Goal: Navigation & Orientation: Understand site structure

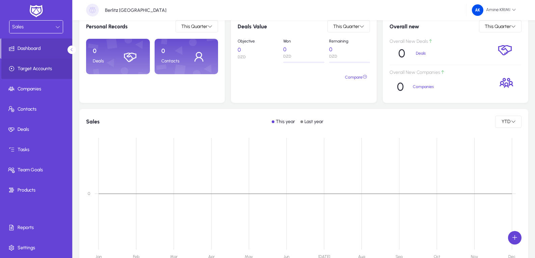
click at [54, 62] on span at bounding box center [37, 69] width 72 height 16
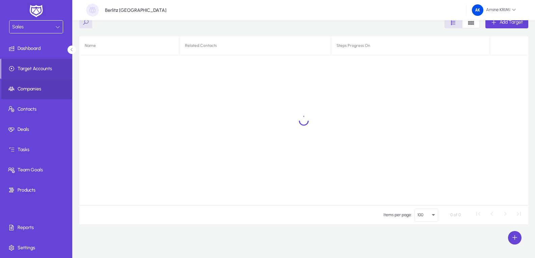
click at [22, 83] on span at bounding box center [37, 89] width 72 height 16
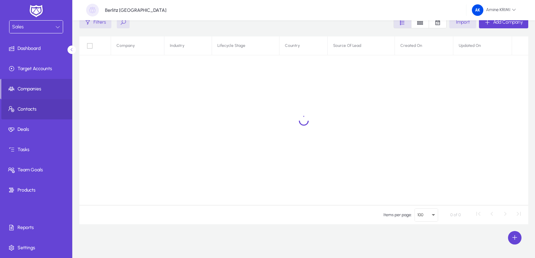
click at [56, 114] on span at bounding box center [37, 109] width 72 height 16
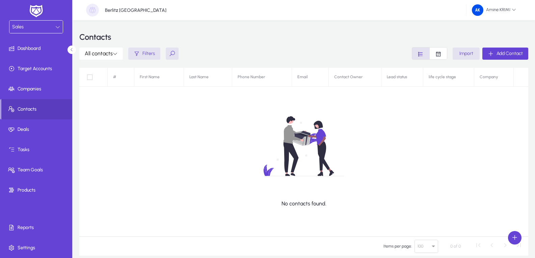
scroll to position [31, 0]
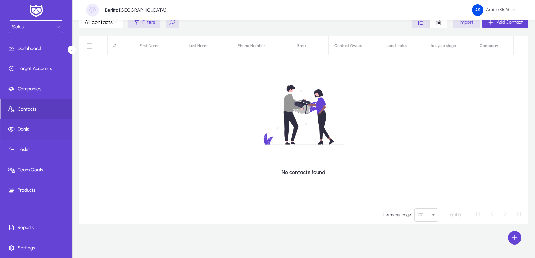
click at [43, 134] on span at bounding box center [37, 130] width 72 height 16
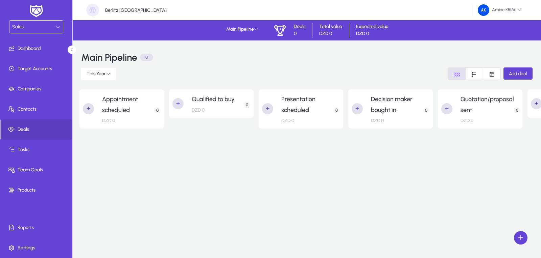
click at [128, 108] on h2 "Appointment scheduled" at bounding box center [128, 104] width 52 height 21
click at [231, 102] on h2 "Qualified to buy" at bounding box center [213, 99] width 43 height 11
click at [299, 107] on h2 "Presentation scheduled" at bounding box center [307, 104] width 52 height 21
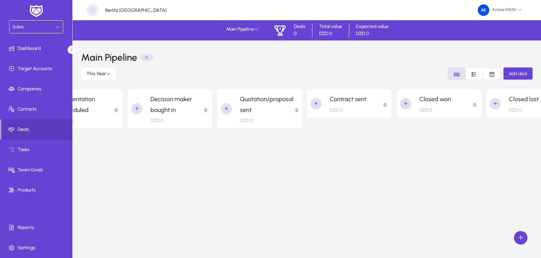
scroll to position [0, 252]
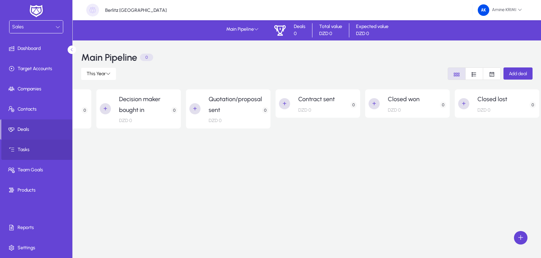
click at [52, 148] on span "Tasks" at bounding box center [37, 150] width 72 height 7
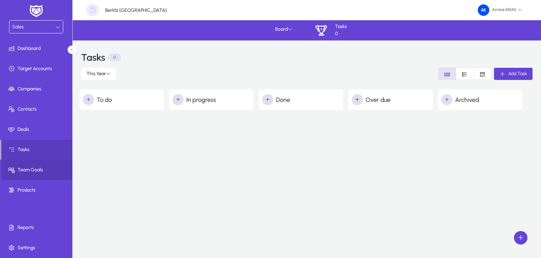
click at [45, 172] on span "Team Goals" at bounding box center [37, 170] width 72 height 7
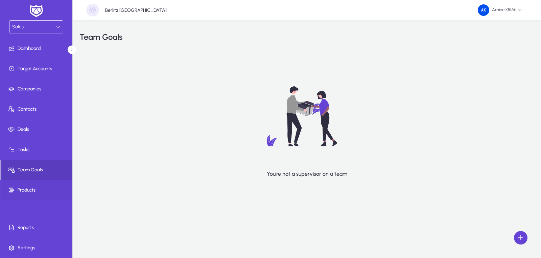
click at [51, 193] on span "Products" at bounding box center [37, 190] width 72 height 7
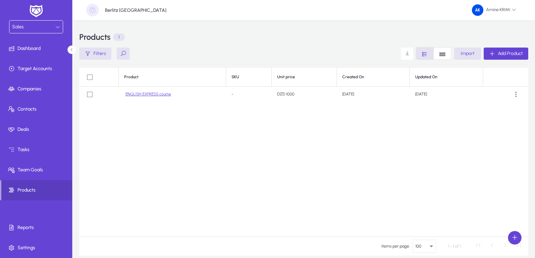
click at [50, 27] on div "Sales" at bounding box center [33, 27] width 43 height 9
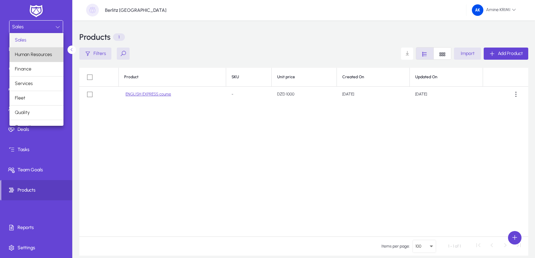
click at [53, 55] on mat-option "Human Resources" at bounding box center [36, 55] width 54 height 14
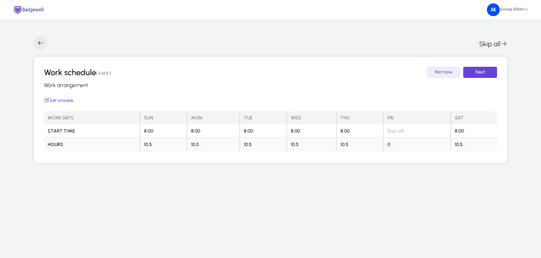
click at [42, 44] on span "button" at bounding box center [41, 43] width 14 height 14
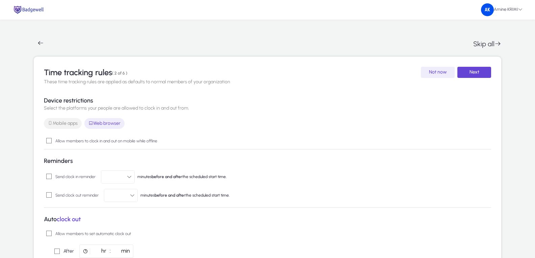
scroll to position [34, 0]
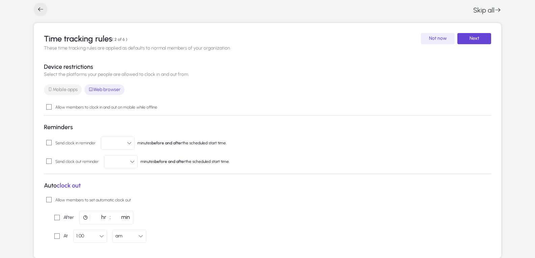
click at [43, 6] on span "button" at bounding box center [41, 10] width 14 height 14
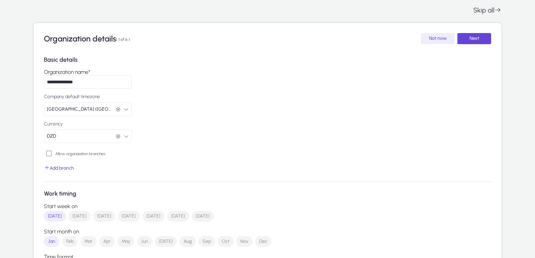
scroll to position [0, 0]
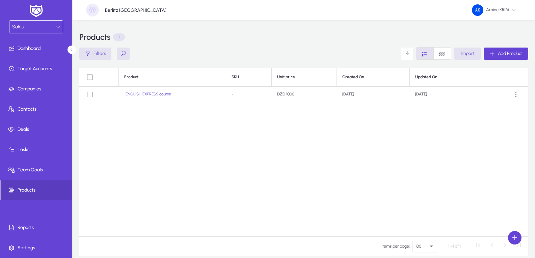
click at [35, 30] on div "Sales" at bounding box center [33, 27] width 43 height 9
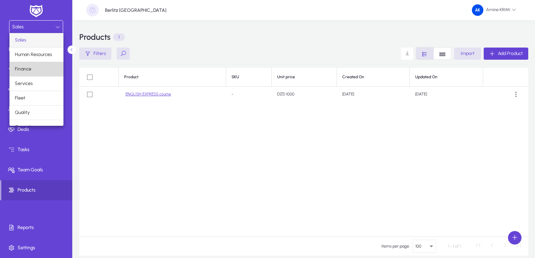
click at [48, 73] on mat-option "Finance" at bounding box center [36, 69] width 54 height 14
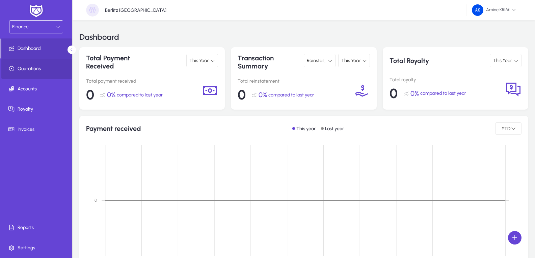
click at [38, 74] on span at bounding box center [37, 69] width 72 height 16
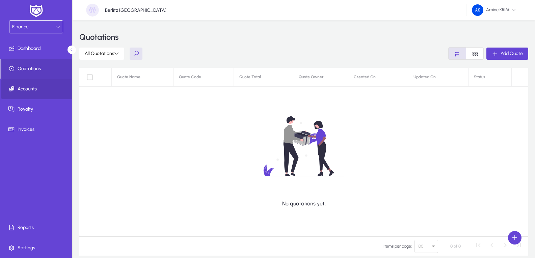
click at [39, 92] on span "Accounts" at bounding box center [37, 89] width 72 height 7
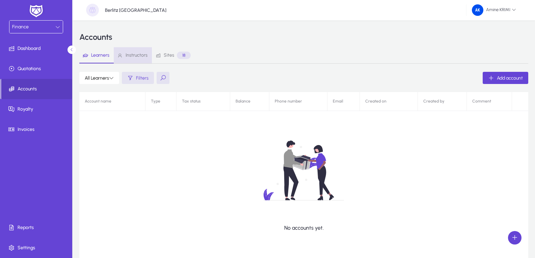
click at [134, 54] on span "Instructors" at bounding box center [137, 55] width 22 height 5
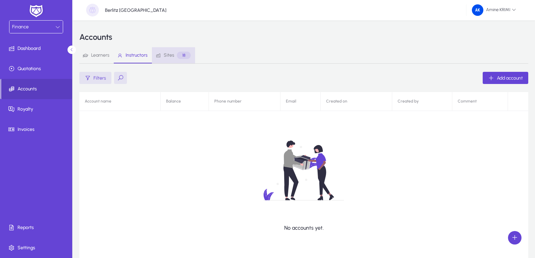
click at [172, 58] on span "Sites" at bounding box center [169, 55] width 10 height 5
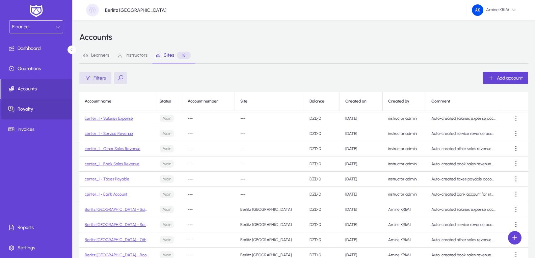
click at [39, 110] on span "Royalty" at bounding box center [37, 109] width 72 height 7
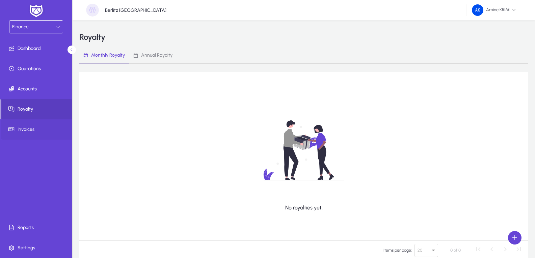
click at [28, 135] on span at bounding box center [37, 130] width 72 height 16
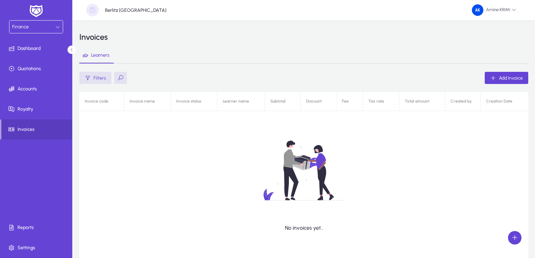
click at [40, 24] on div "Finance" at bounding box center [33, 27] width 43 height 9
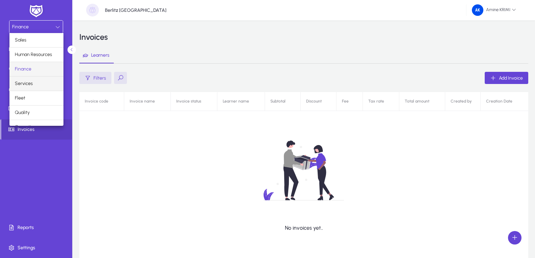
click at [24, 81] on span "Services" at bounding box center [24, 84] width 18 height 8
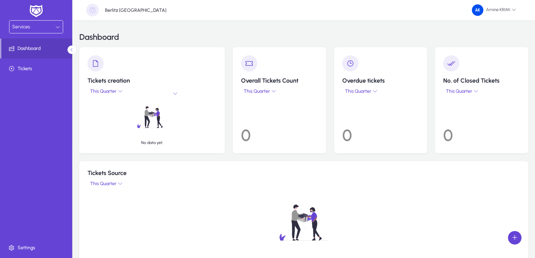
click at [24, 31] on div "Services" at bounding box center [33, 27] width 43 height 9
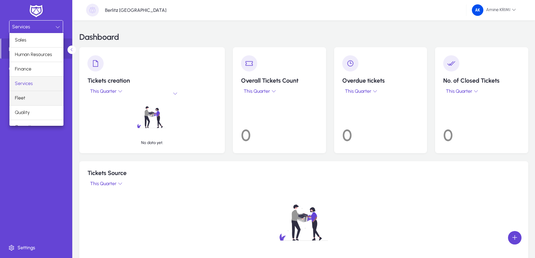
scroll to position [23, 0]
click at [49, 77] on mat-option "Fleet" at bounding box center [36, 75] width 54 height 14
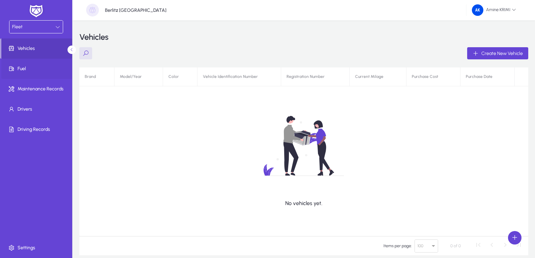
click at [30, 60] on span at bounding box center [37, 69] width 72 height 20
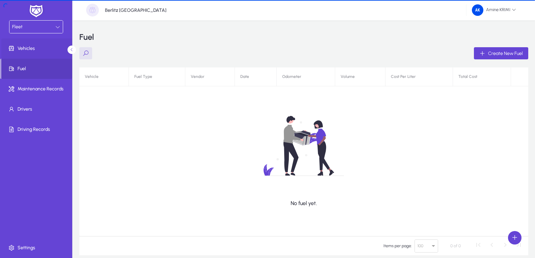
click at [52, 49] on span "Vehicles" at bounding box center [37, 48] width 72 height 7
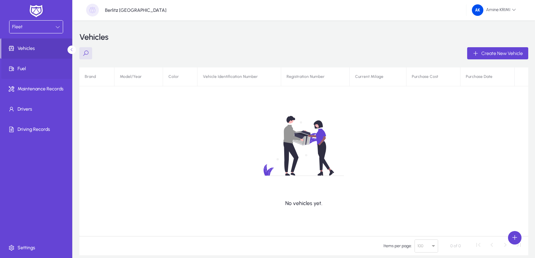
click at [47, 74] on span at bounding box center [37, 69] width 72 height 16
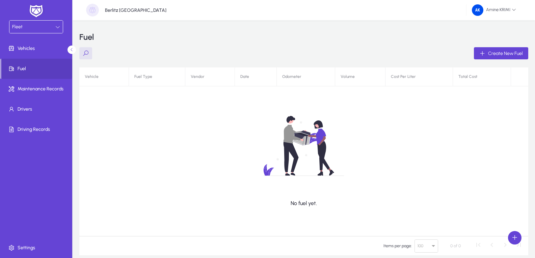
click at [52, 28] on div "Fleet" at bounding box center [33, 27] width 43 height 9
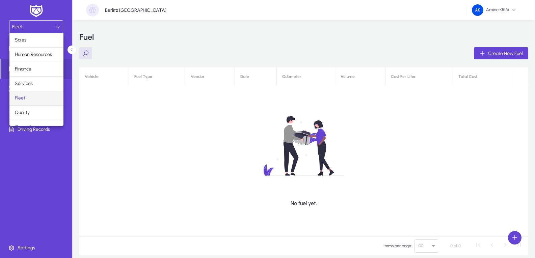
scroll to position [23, 0]
click at [35, 91] on mat-option "Quality" at bounding box center [36, 90] width 54 height 14
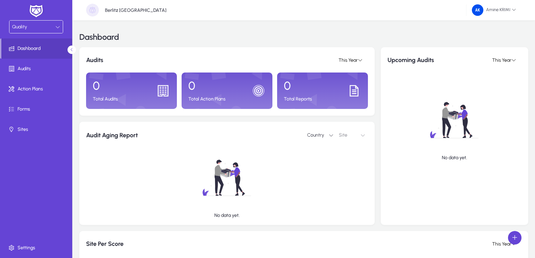
click at [51, 28] on div "Quality" at bounding box center [33, 27] width 43 height 9
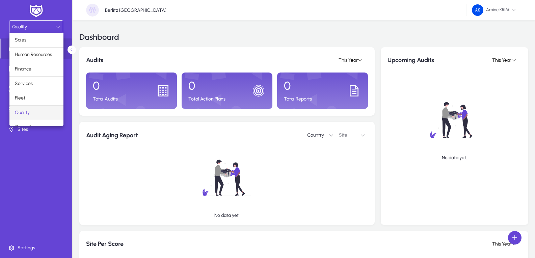
scroll to position [23, 0]
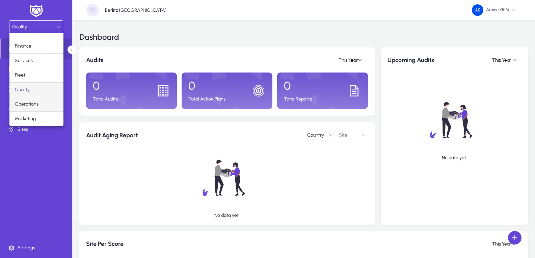
click at [43, 101] on mat-option "Operations" at bounding box center [36, 104] width 54 height 14
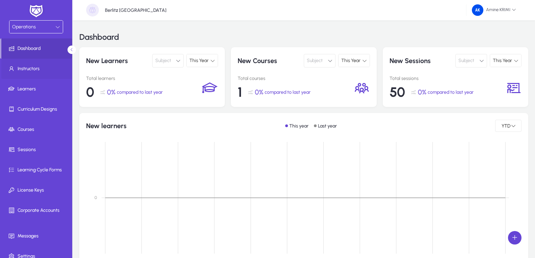
click at [43, 65] on span at bounding box center [37, 69] width 72 height 16
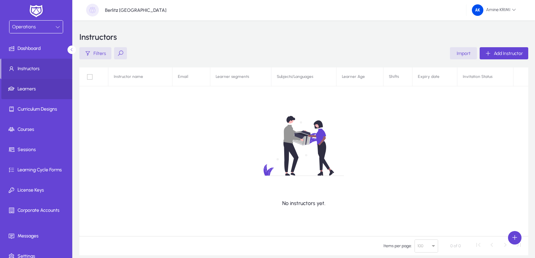
click at [56, 90] on span "Learners" at bounding box center [37, 89] width 72 height 7
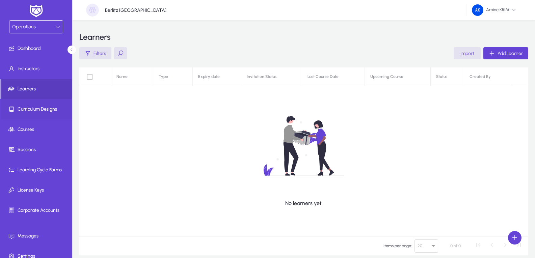
click at [51, 111] on span "Curriculum Designs" at bounding box center [37, 109] width 72 height 7
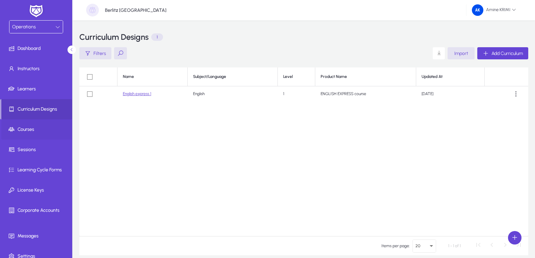
click at [45, 127] on span "Courses" at bounding box center [37, 129] width 72 height 7
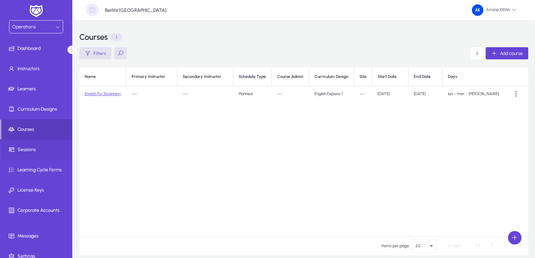
click at [40, 148] on span "Sessions" at bounding box center [37, 150] width 72 height 7
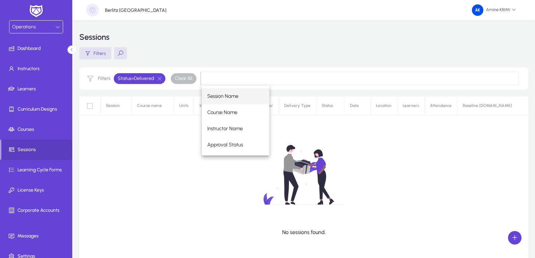
click at [142, 155] on div "No sessions found." at bounding box center [303, 181] width 449 height 169
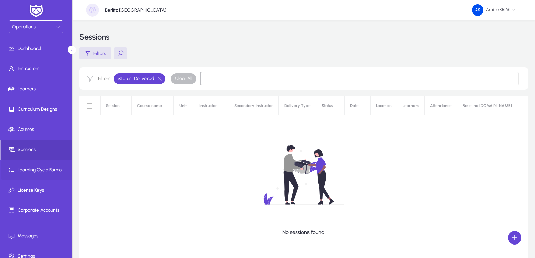
click at [38, 173] on span "Learning Cycle Forms" at bounding box center [37, 170] width 72 height 7
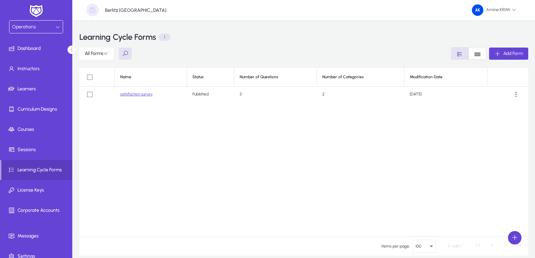
click at [404, 128] on div "Name Status Number of Questions Number of Categories Modification Date satisfac…" at bounding box center [303, 152] width 449 height 169
click at [278, 146] on div "Name Status Number of Questions Number of Categories Modification Date satisfac…" at bounding box center [303, 152] width 449 height 169
click at [45, 192] on span "License Keys" at bounding box center [37, 190] width 72 height 7
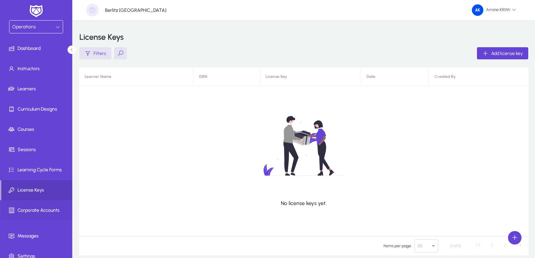
click at [61, 213] on span "Corporate Accounts" at bounding box center [37, 210] width 72 height 7
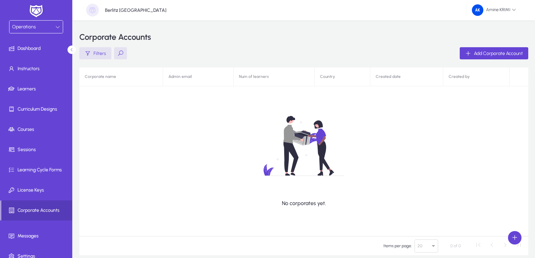
scroll to position [8, 0]
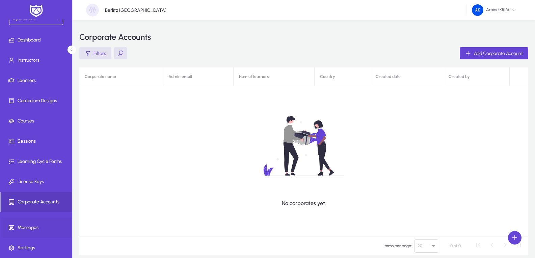
click at [39, 230] on span "Messages" at bounding box center [37, 228] width 72 height 7
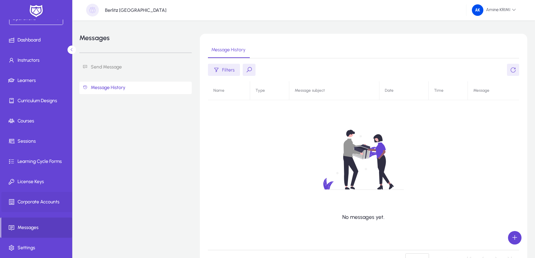
click at [40, 202] on span "Corporate Accounts" at bounding box center [37, 202] width 72 height 7
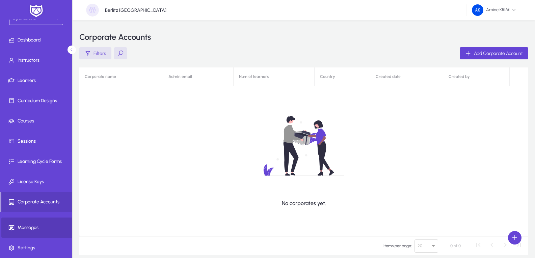
click at [47, 232] on span at bounding box center [37, 228] width 72 height 16
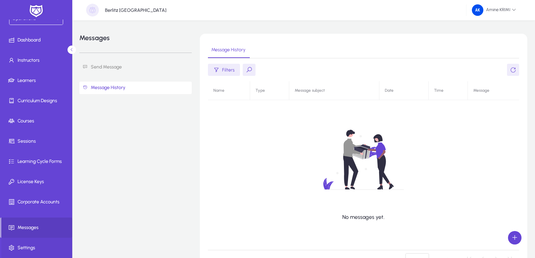
click at [27, 248] on span "Settings" at bounding box center [37, 248] width 72 height 7
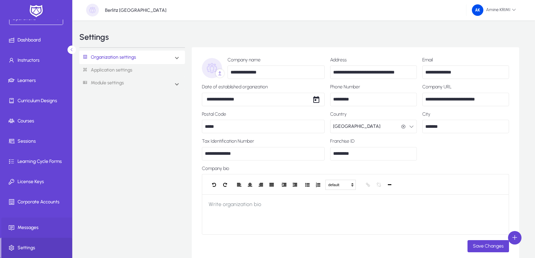
click at [41, 225] on span "Messages" at bounding box center [37, 228] width 72 height 7
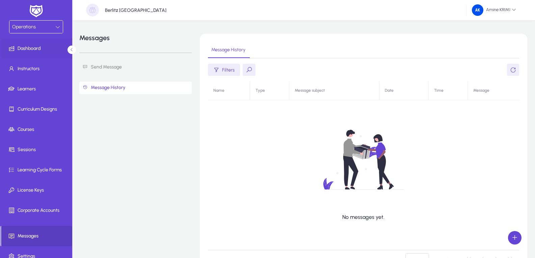
click at [44, 41] on span at bounding box center [37, 49] width 72 height 16
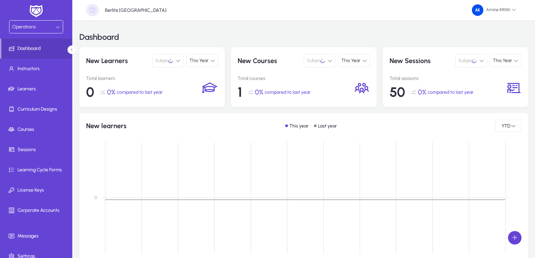
click at [45, 28] on div "Operations" at bounding box center [33, 27] width 43 height 9
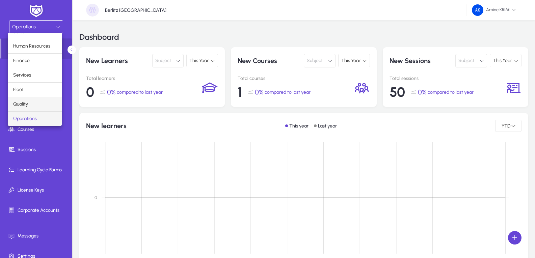
scroll to position [23, 0]
click at [37, 124] on mat-option "Marketing" at bounding box center [35, 119] width 54 height 14
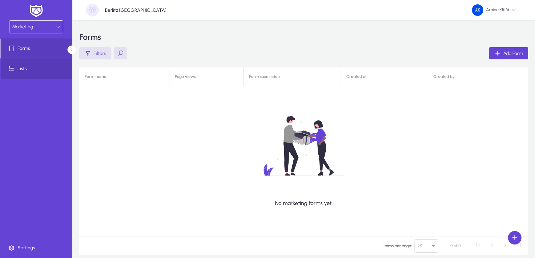
click at [32, 70] on span "Lists" at bounding box center [37, 69] width 72 height 7
click at [35, 51] on span "Forms" at bounding box center [37, 48] width 72 height 7
click at [48, 30] on div "Marketing" at bounding box center [33, 27] width 43 height 9
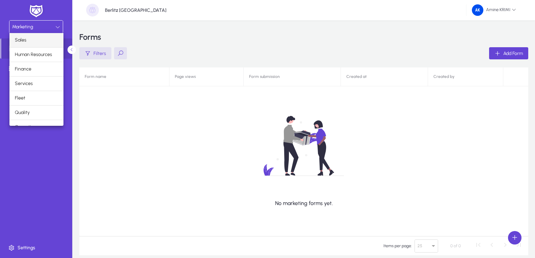
click at [43, 42] on mat-option "Sales" at bounding box center [36, 40] width 54 height 14
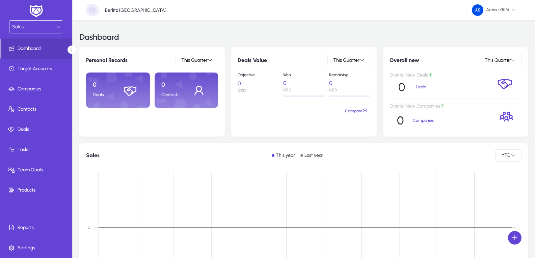
click at [43, 31] on div "Sales" at bounding box center [33, 27] width 43 height 9
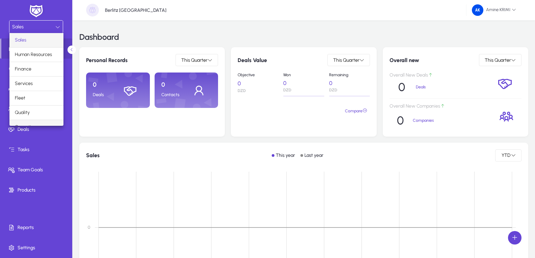
scroll to position [23, 0]
click at [31, 108] on span "Operations" at bounding box center [27, 104] width 24 height 8
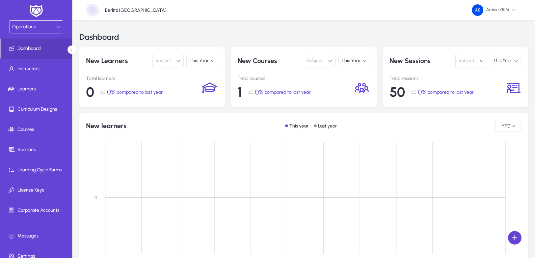
click at [204, 56] on div "This Year" at bounding box center [200, 60] width 21 height 9
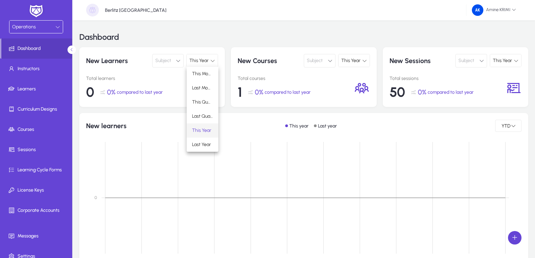
click at [156, 94] on div at bounding box center [267, 129] width 535 height 258
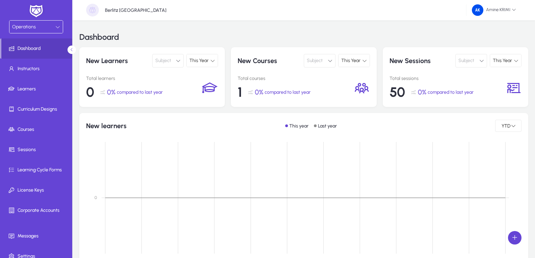
click at [46, 24] on div "Operations" at bounding box center [33, 27] width 43 height 9
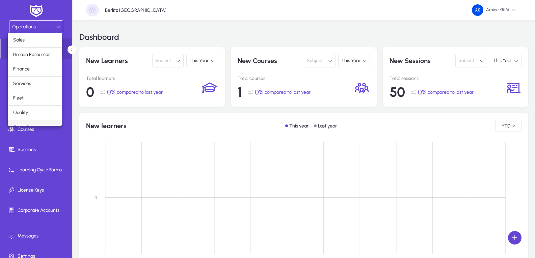
scroll to position [8, 0]
click at [45, 50] on span "Human Resources" at bounding box center [31, 46] width 37 height 8
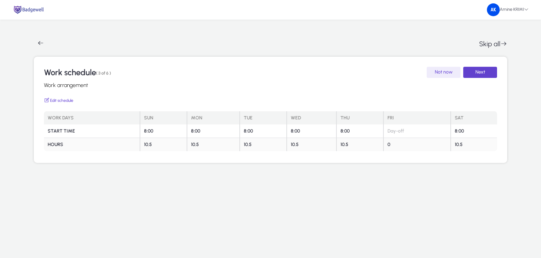
click at [472, 73] on span "type" at bounding box center [480, 73] width 34 height 16
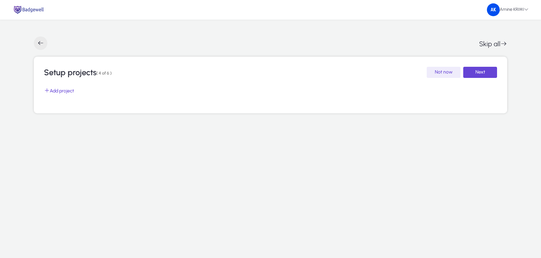
click at [34, 43] on span "button" at bounding box center [41, 43] width 14 height 14
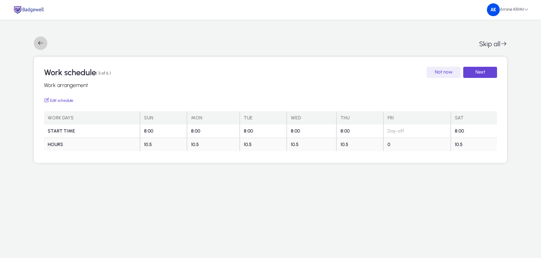
click at [34, 43] on span "button" at bounding box center [41, 43] width 14 height 14
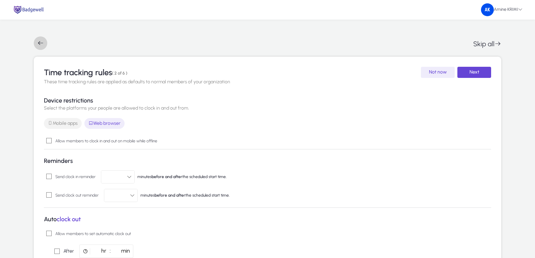
click at [34, 43] on span "button" at bounding box center [41, 43] width 14 height 14
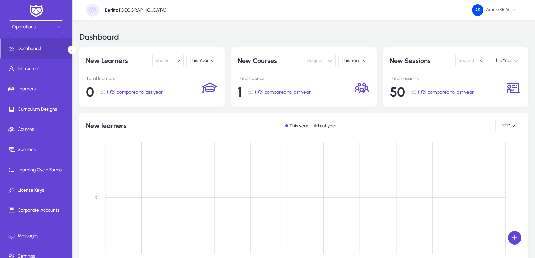
click at [13, 31] on div "Operations" at bounding box center [33, 27] width 43 height 9
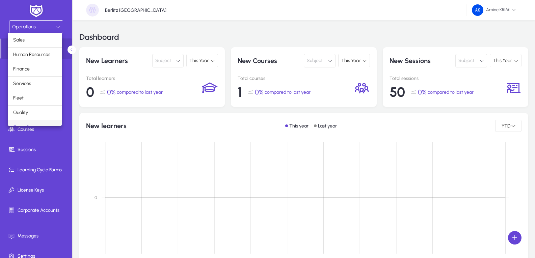
scroll to position [8, 0]
click at [31, 50] on mat-option "Human Resources" at bounding box center [35, 46] width 54 height 14
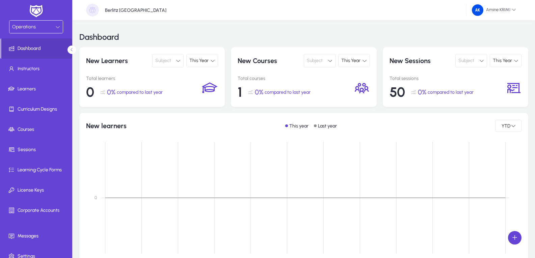
click at [41, 21] on div "Operations" at bounding box center [35, 27] width 53 height 13
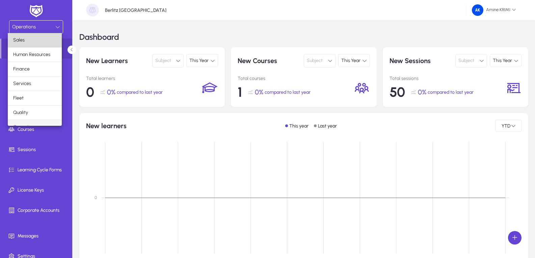
click at [48, 43] on mat-option "Sales" at bounding box center [35, 40] width 54 height 14
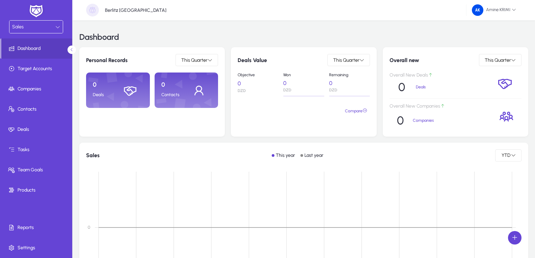
scroll to position [34, 0]
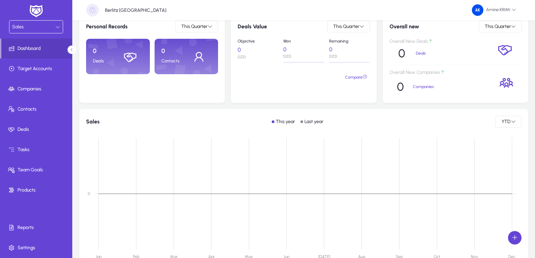
click at [50, 24] on div "Sales" at bounding box center [33, 27] width 43 height 9
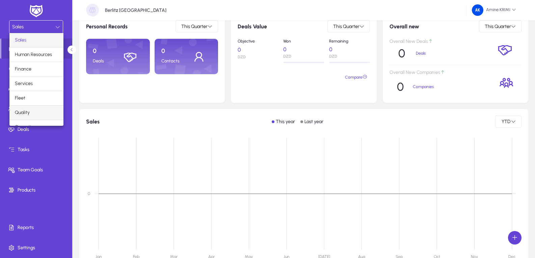
scroll to position [23, 0]
click at [40, 108] on mat-option "Operations" at bounding box center [36, 104] width 54 height 14
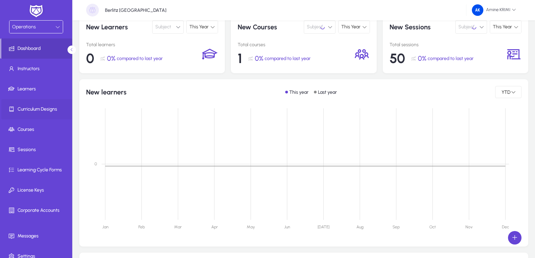
click at [48, 109] on span "Curriculum Designs" at bounding box center [37, 109] width 72 height 7
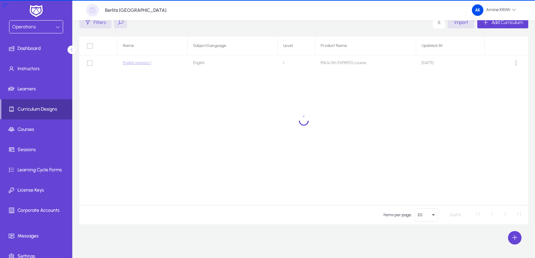
scroll to position [31, 0]
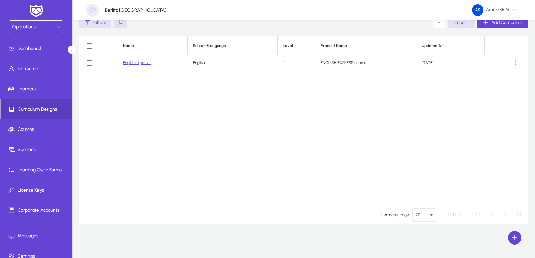
click at [138, 64] on link "English express 1" at bounding box center [137, 62] width 28 height 5
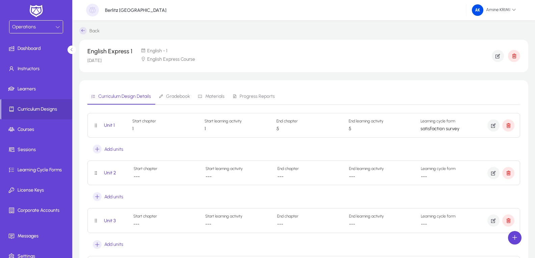
click at [83, 28] on icon at bounding box center [82, 30] width 7 height 7
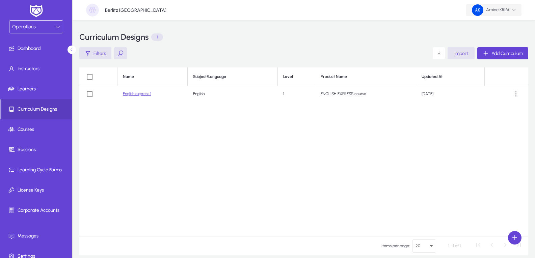
click at [498, 14] on span "Amine KRIMI" at bounding box center [494, 9] width 44 height 11
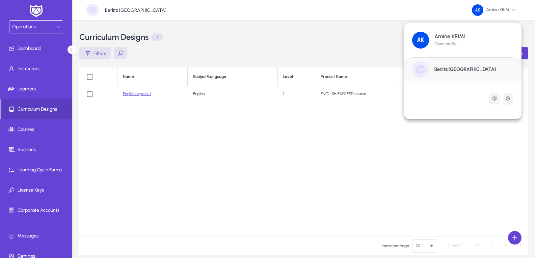
click at [454, 73] on div "Berlitz [GEOGRAPHIC_DATA]" at bounding box center [463, 70] width 118 height 24
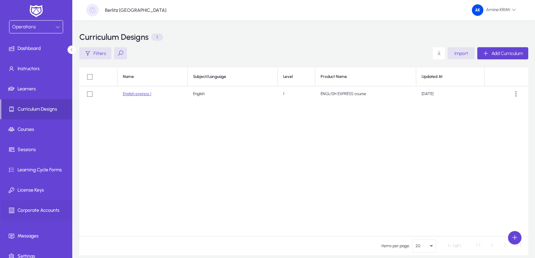
scroll to position [31, 0]
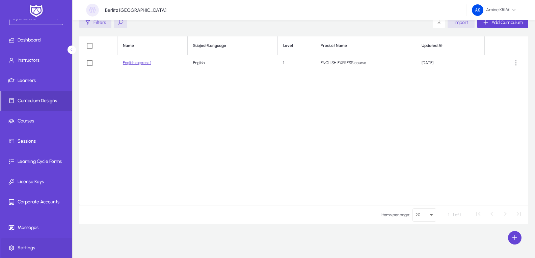
click at [43, 248] on span "Settings" at bounding box center [37, 248] width 72 height 7
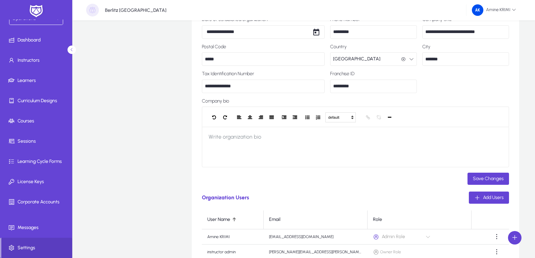
scroll to position [216, 0]
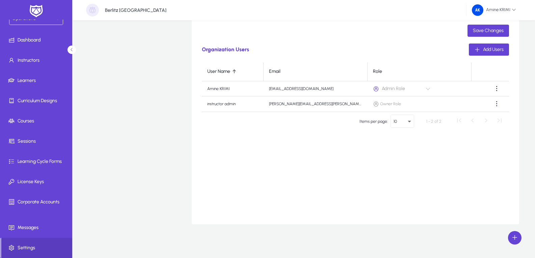
drag, startPoint x: 208, startPoint y: 104, endPoint x: 405, endPoint y: 106, distance: 197.3
click at [405, 106] on tr "instructor [PERSON_NAME] [PERSON_NAME][EMAIL_ADDRESS][PERSON_NAME][PERSON_NAME]…" at bounding box center [356, 104] width 308 height 15
click at [413, 106] on span "Owner Role" at bounding box center [419, 104] width 93 height 6
click at [295, 112] on div "Items per page: 10 1 - 2 of 2" at bounding box center [356, 121] width 308 height 19
click at [293, 106] on td "[PERSON_NAME][EMAIL_ADDRESS][PERSON_NAME][PERSON_NAME][DOMAIN_NAME]" at bounding box center [316, 104] width 104 height 15
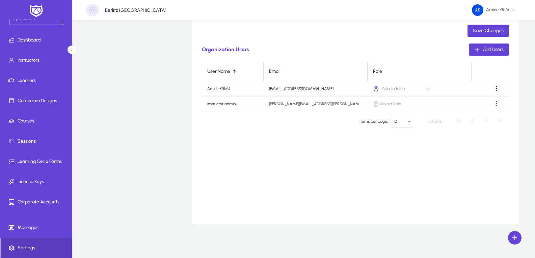
drag, startPoint x: 270, startPoint y: 104, endPoint x: 341, endPoint y: 111, distance: 71.0
click at [341, 111] on td "[PERSON_NAME][EMAIL_ADDRESS][PERSON_NAME][PERSON_NAME][DOMAIN_NAME]" at bounding box center [316, 104] width 104 height 15
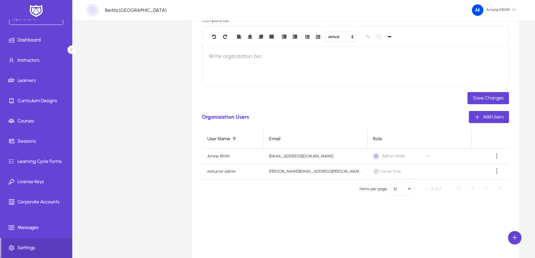
scroll to position [182, 0]
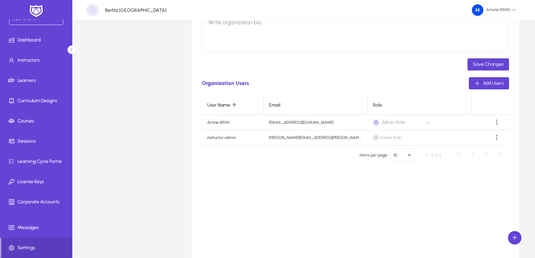
click at [285, 127] on td "[EMAIL_ADDRESS][DOMAIN_NAME]" at bounding box center [316, 122] width 104 height 15
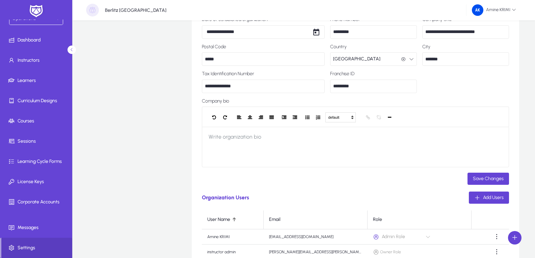
scroll to position [0, 0]
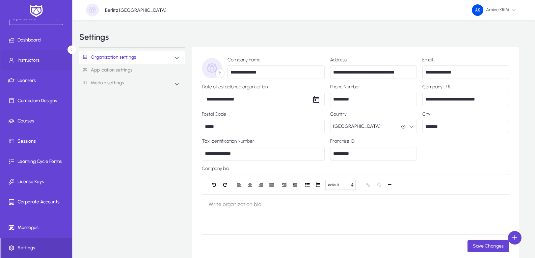
click at [42, 64] on span at bounding box center [37, 60] width 72 height 16
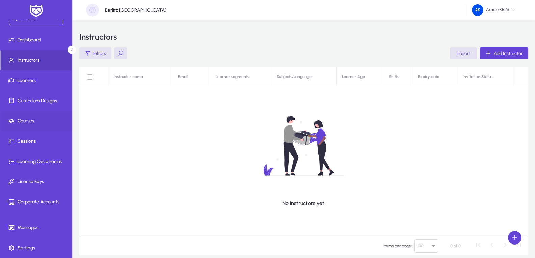
click at [42, 124] on span "Courses" at bounding box center [37, 121] width 72 height 7
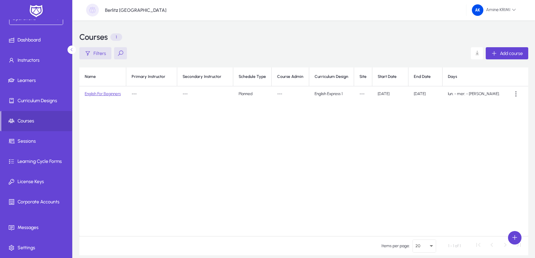
click at [117, 94] on link "English For Beginners" at bounding box center [103, 94] width 36 height 5
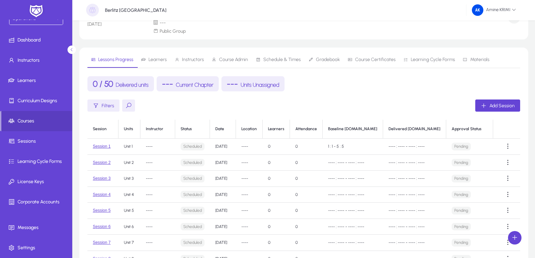
scroll to position [68, 0]
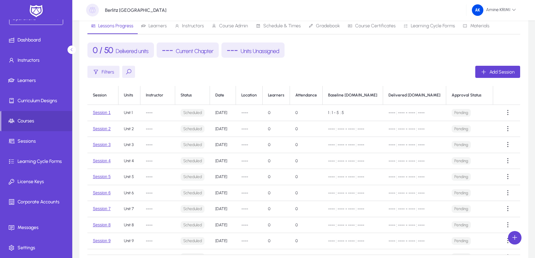
click at [236, 117] on td "[DATE]" at bounding box center [223, 113] width 26 height 16
click at [228, 133] on td "[DATE]" at bounding box center [223, 129] width 26 height 16
click at [230, 149] on td "[DATE]" at bounding box center [223, 145] width 26 height 16
click at [496, 112] on td at bounding box center [508, 113] width 24 height 16
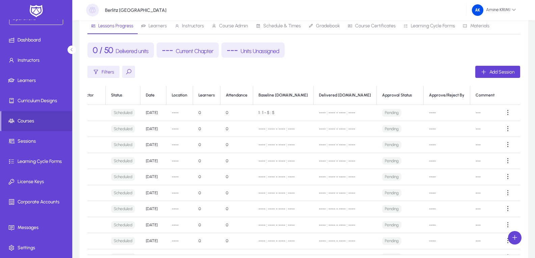
scroll to position [0, 97]
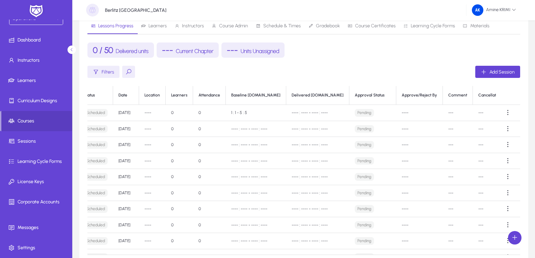
click at [443, 107] on td "---" at bounding box center [458, 113] width 30 height 16
click at [478, 109] on td "---" at bounding box center [495, 113] width 45 height 16
click at [397, 95] on th "Approve/Reject By" at bounding box center [420, 95] width 47 height 19
click at [401, 106] on td "----" at bounding box center [420, 113] width 47 height 16
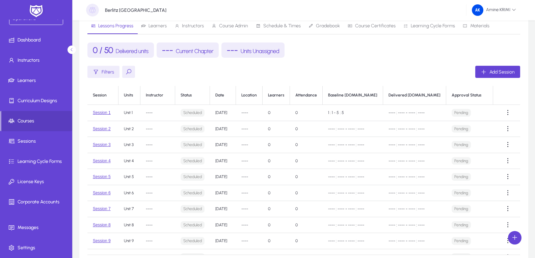
scroll to position [0, 0]
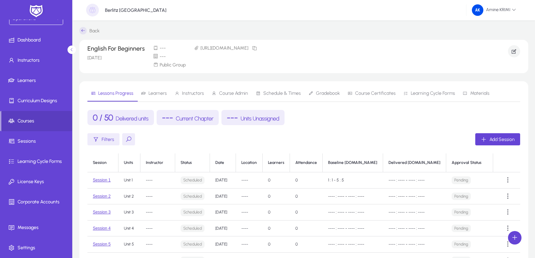
click at [148, 92] on span "Learners" at bounding box center [154, 93] width 26 height 5
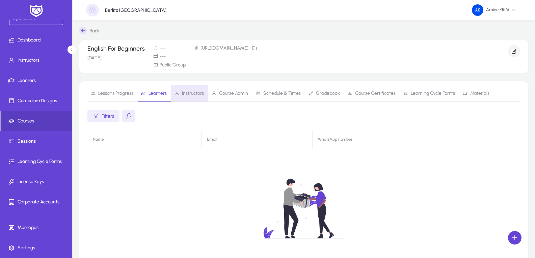
click at [196, 91] on span "Instructors" at bounding box center [193, 93] width 22 height 5
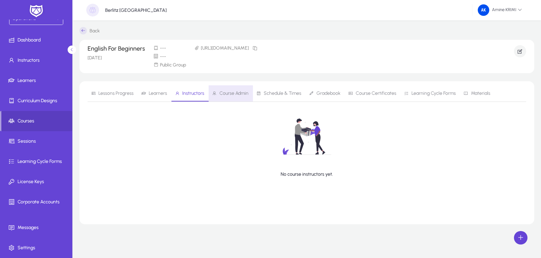
click at [227, 91] on span "Course Admin" at bounding box center [233, 93] width 29 height 5
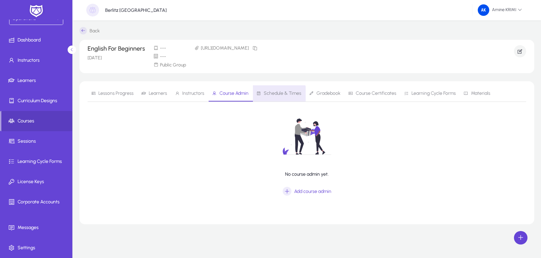
click at [276, 95] on span "Schedule & Times" at bounding box center [283, 93] width 38 height 5
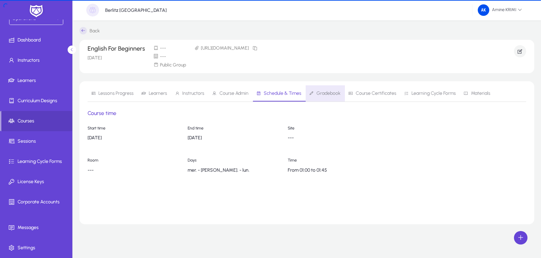
click at [327, 98] on span "Gradebook" at bounding box center [324, 93] width 31 height 16
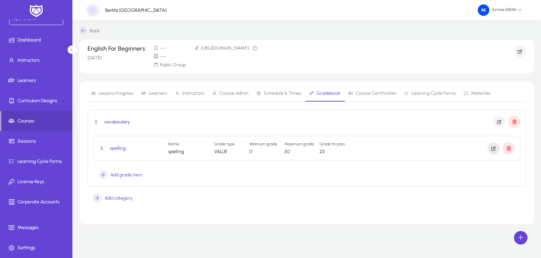
click at [492, 150] on icon "button" at bounding box center [493, 149] width 6 height 6
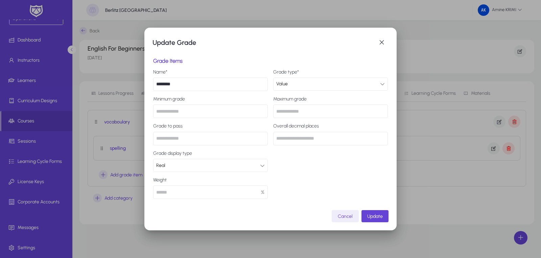
click at [344, 214] on span "Cancel" at bounding box center [345, 217] width 15 height 6
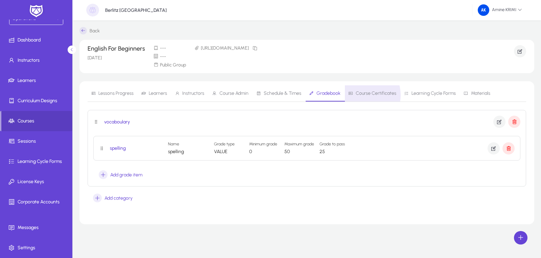
click at [358, 95] on span "Course Certificates" at bounding box center [375, 93] width 41 height 5
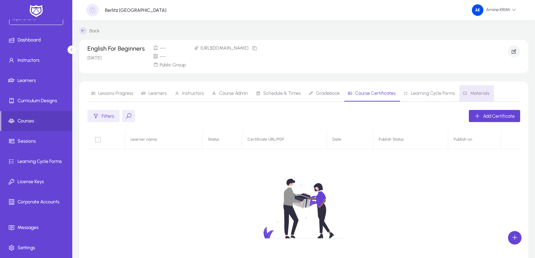
click at [476, 89] on span "Materials" at bounding box center [476, 93] width 27 height 16
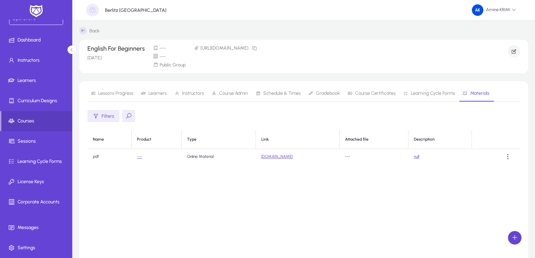
click at [198, 96] on span "Instructors" at bounding box center [193, 93] width 22 height 5
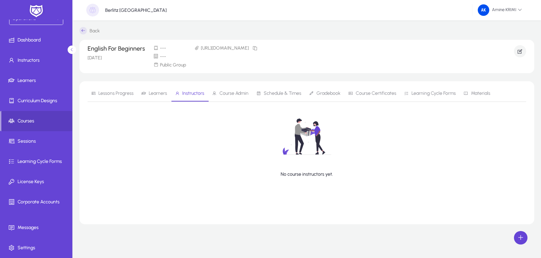
click at [316, 96] on span "Gradebook" at bounding box center [328, 93] width 24 height 5
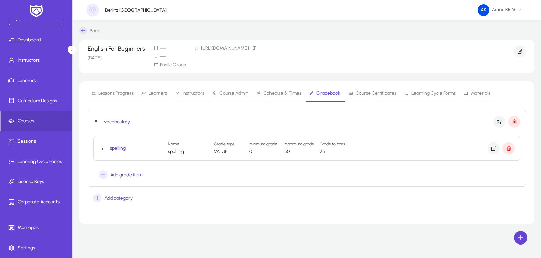
click at [494, 205] on section "Lessons Progress Learners Instructors Course Admin Schedule & Times Gradebook C…" at bounding box center [306, 152] width 454 height 143
click at [198, 93] on span "Instructors" at bounding box center [193, 93] width 22 height 5
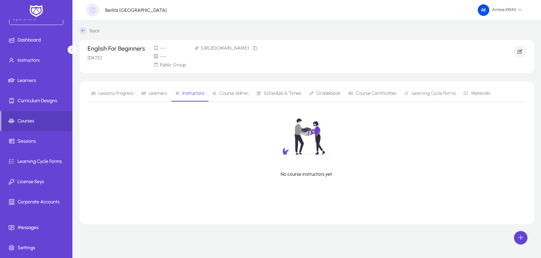
click at [156, 86] on span "Learners" at bounding box center [154, 93] width 26 height 16
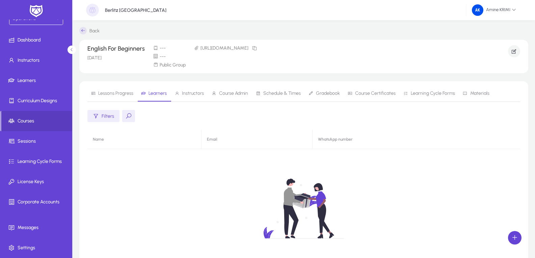
click at [115, 95] on span "Lessons Progress" at bounding box center [115, 93] width 35 height 5
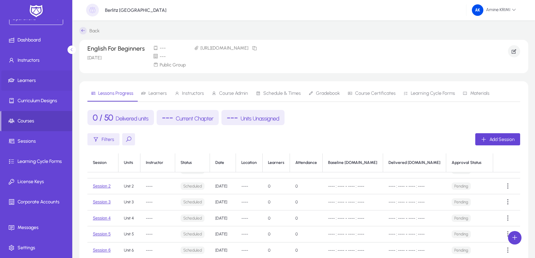
click at [43, 78] on span "Learners" at bounding box center [37, 80] width 72 height 7
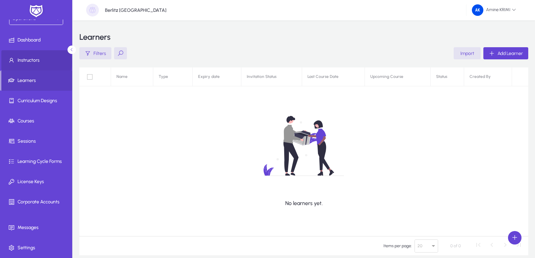
click at [28, 63] on span "Instructors" at bounding box center [37, 60] width 72 height 7
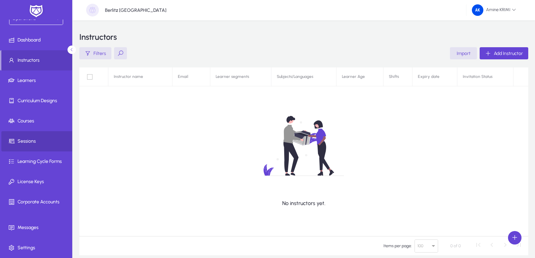
click at [45, 135] on span at bounding box center [37, 141] width 72 height 16
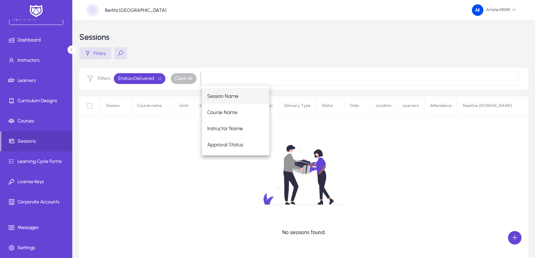
click at [165, 162] on div "No sessions found." at bounding box center [303, 181] width 449 height 169
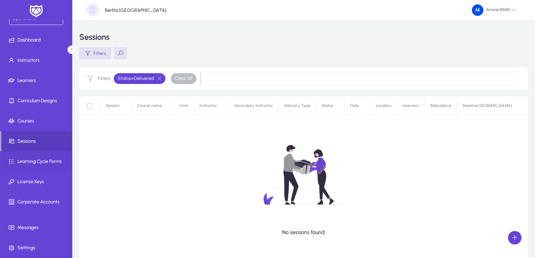
click at [54, 163] on span "Learning Cycle Forms" at bounding box center [37, 161] width 72 height 7
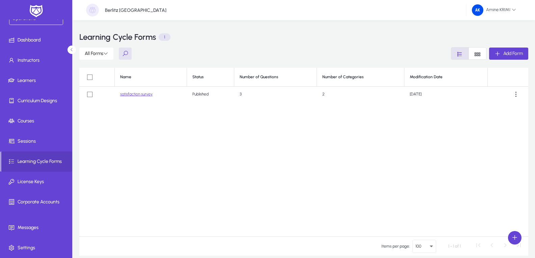
click at [147, 96] on link "satisfaction survey" at bounding box center [136, 94] width 32 height 5
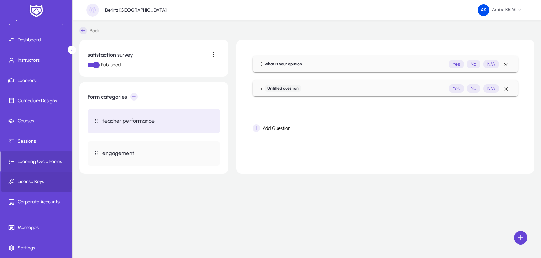
click at [29, 175] on span at bounding box center [37, 182] width 72 height 16
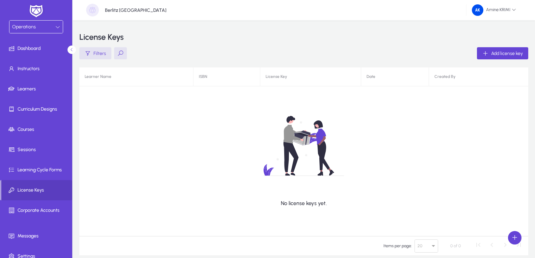
click at [39, 31] on div "Operations" at bounding box center [35, 27] width 53 height 13
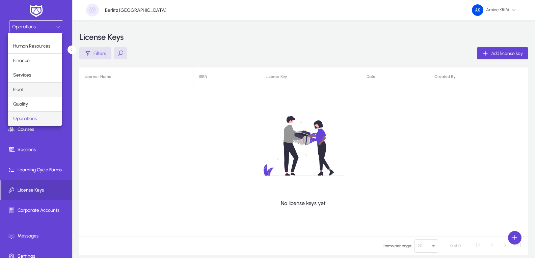
scroll to position [23, 0]
click at [34, 88] on mat-option "Quality" at bounding box center [35, 90] width 54 height 14
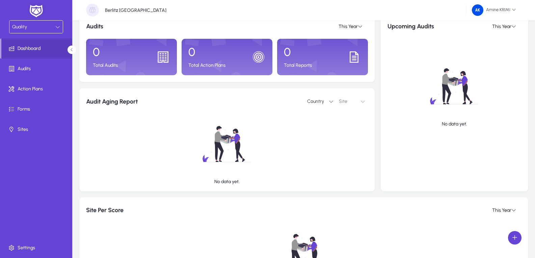
scroll to position [68, 0]
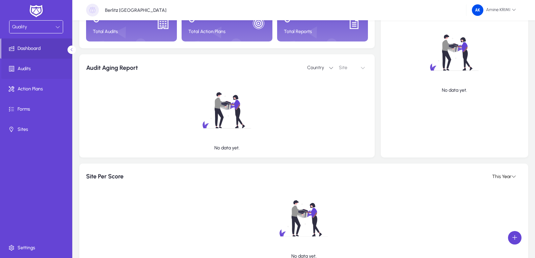
click at [40, 64] on span at bounding box center [37, 69] width 72 height 16
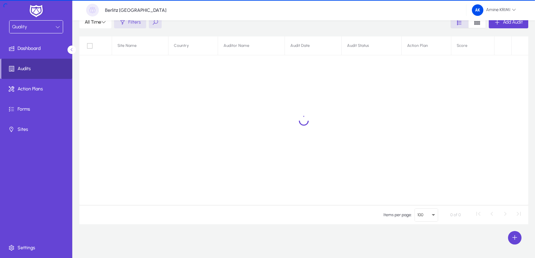
scroll to position [31, 0]
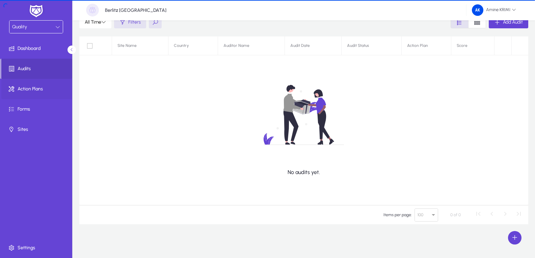
click at [41, 85] on span at bounding box center [37, 89] width 72 height 16
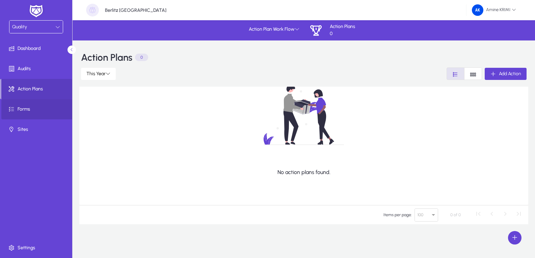
click at [39, 111] on span "Forms" at bounding box center [37, 109] width 72 height 7
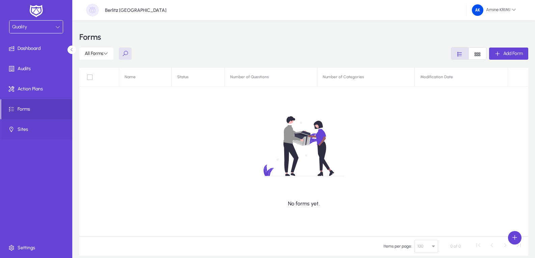
scroll to position [31, 0]
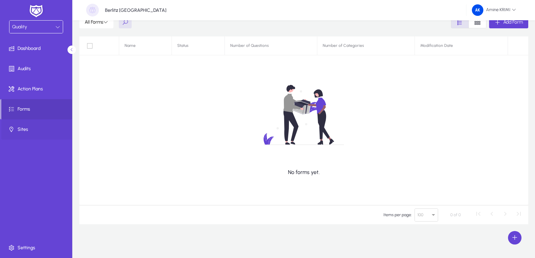
click at [40, 130] on span "Sites" at bounding box center [37, 129] width 72 height 7
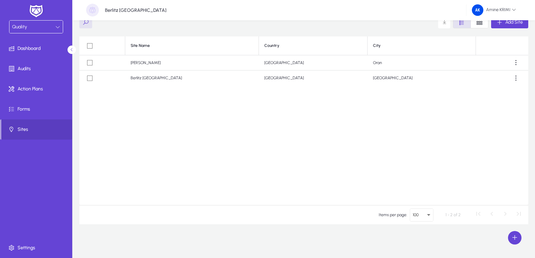
click at [34, 32] on div "Quality" at bounding box center [35, 27] width 53 height 13
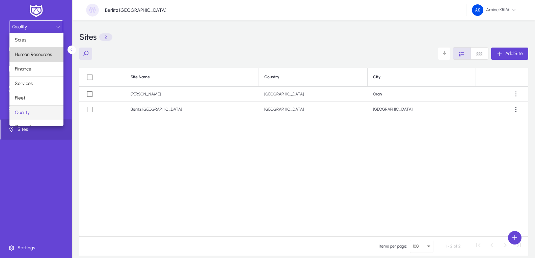
click at [38, 54] on span "Human Resources" at bounding box center [33, 55] width 37 height 8
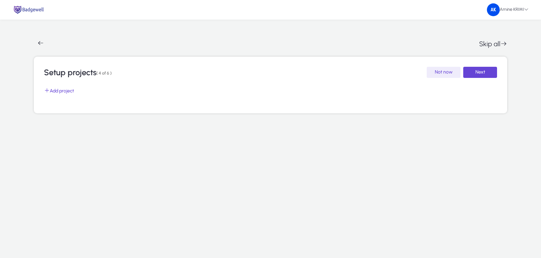
click at [36, 55] on app-setup-onboarding-hr "Skip all Setup projects ( 4 of 6 ) Not now Next Add project" at bounding box center [270, 74] width 541 height 77
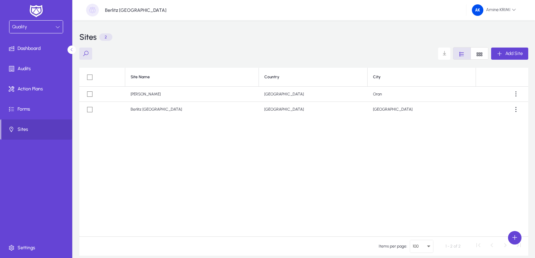
click at [33, 28] on div "Quality" at bounding box center [33, 27] width 43 height 9
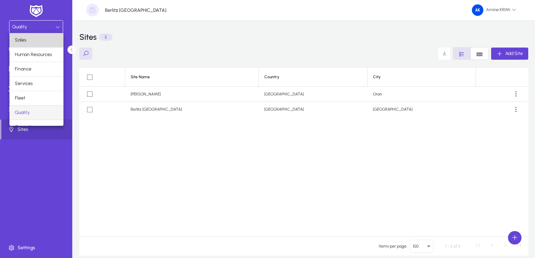
click at [39, 42] on mat-option "Sales" at bounding box center [36, 40] width 54 height 14
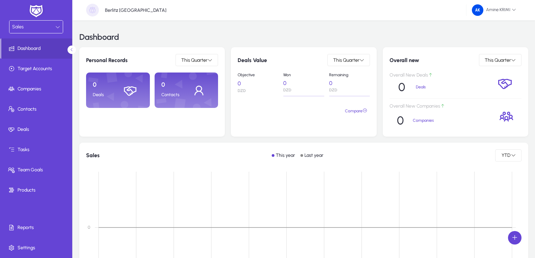
click at [44, 26] on div "Sales" at bounding box center [33, 27] width 43 height 9
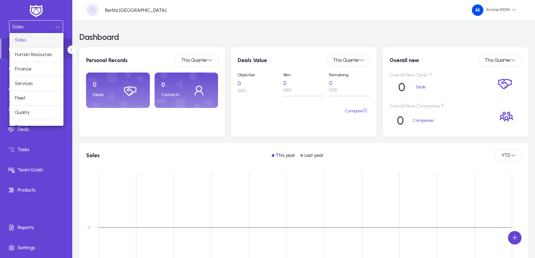
click at [149, 172] on div at bounding box center [267, 129] width 535 height 258
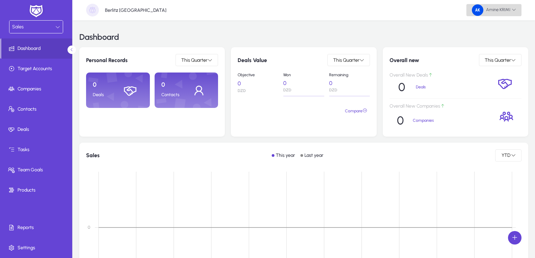
click at [485, 13] on span "Amine KRIMI" at bounding box center [494, 9] width 44 height 11
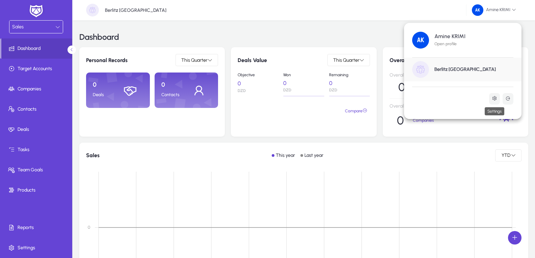
click at [498, 97] on button at bounding box center [495, 98] width 11 height 11
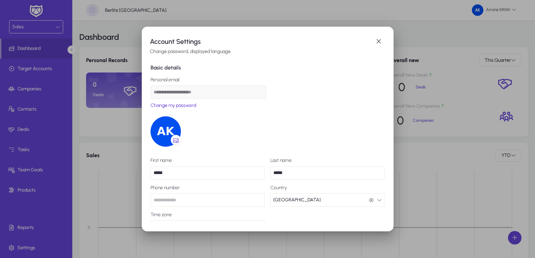
scroll to position [30, 0]
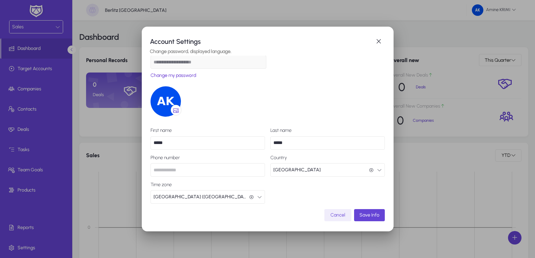
click at [331, 220] on span "Cancel" at bounding box center [338, 215] width 15 height 8
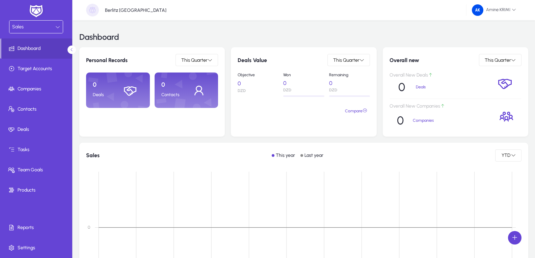
click at [32, 26] on div "Sales" at bounding box center [33, 27] width 43 height 9
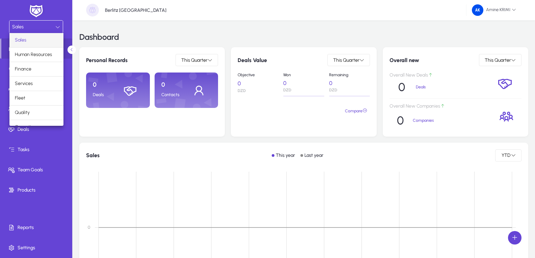
click at [221, 21] on div at bounding box center [267, 129] width 535 height 258
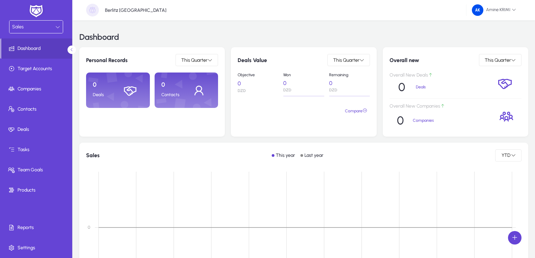
click at [99, 8] on div "Berlitz [GEOGRAPHIC_DATA]" at bounding box center [126, 10] width 80 height 13
click at [83, 10] on div "Berlitz [GEOGRAPHIC_DATA] Amine KRIMI" at bounding box center [304, 10] width 463 height 20
drag, startPoint x: 135, startPoint y: 14, endPoint x: 347, endPoint y: 5, distance: 212.0
click at [136, 14] on div "Berlitz [GEOGRAPHIC_DATA] Amine KRIMI" at bounding box center [304, 10] width 463 height 20
click at [503, 12] on span "Amine KRIMI" at bounding box center [494, 9] width 44 height 11
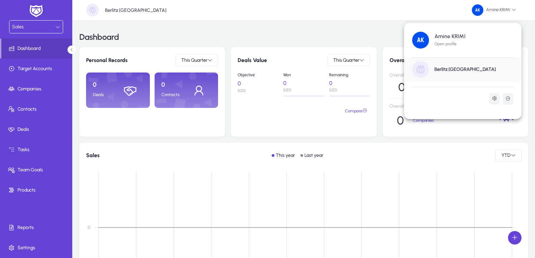
click at [438, 65] on div "Berlitz [GEOGRAPHIC_DATA]" at bounding box center [463, 70] width 118 height 24
click at [414, 71] on div "Overall new This Quarter Overall New Deals 0 Deals Overall New Companies 0 Comp…" at bounding box center [456, 92] width 146 height 90
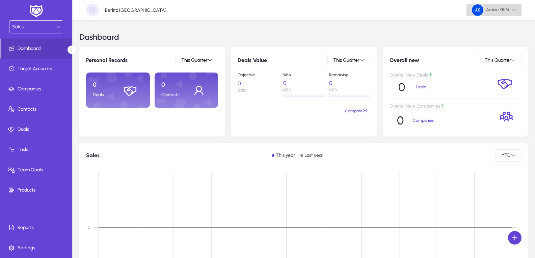
click at [503, 11] on span "Amine KRIMI" at bounding box center [494, 9] width 44 height 11
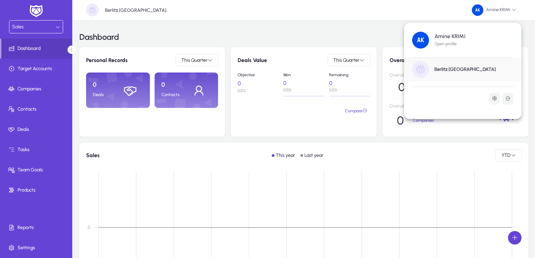
click at [285, 60] on div at bounding box center [267, 129] width 535 height 258
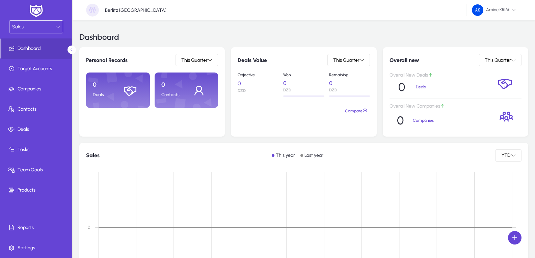
click at [43, 31] on div "Sales" at bounding box center [33, 27] width 43 height 9
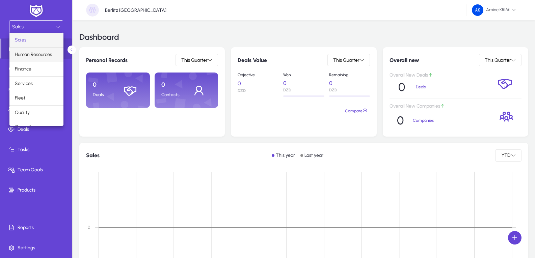
scroll to position [23, 0]
drag, startPoint x: 68, startPoint y: 172, endPoint x: 71, endPoint y: 170, distance: 3.5
click at [67, 172] on div at bounding box center [267, 129] width 535 height 258
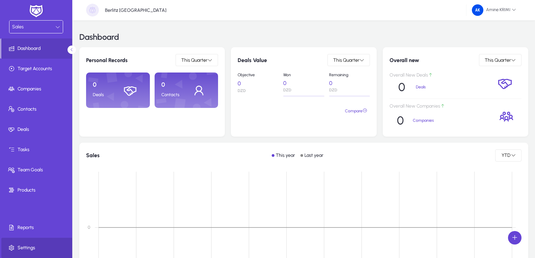
click at [30, 246] on span "Settings" at bounding box center [37, 248] width 72 height 7
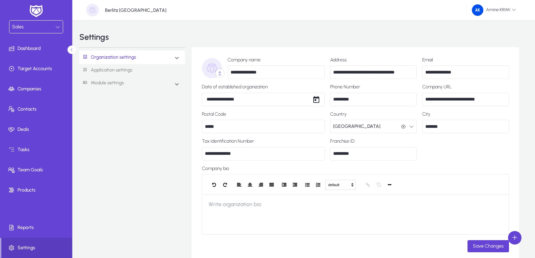
click at [131, 74] on link "Application settings" at bounding box center [132, 70] width 106 height 13
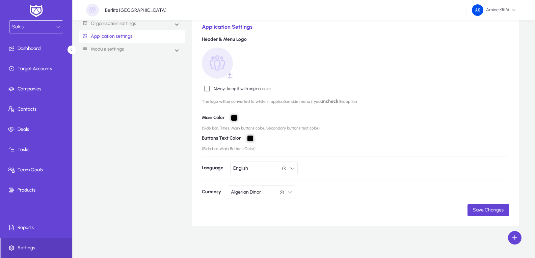
scroll to position [36, 0]
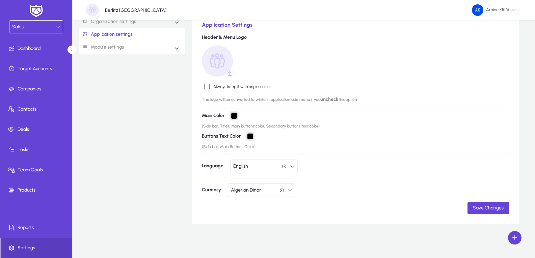
click at [148, 53] on mat-expansion-panel-header "Module settings" at bounding box center [132, 48] width 106 height 14
click at [100, 61] on link "Sales" at bounding box center [95, 62] width 14 height 8
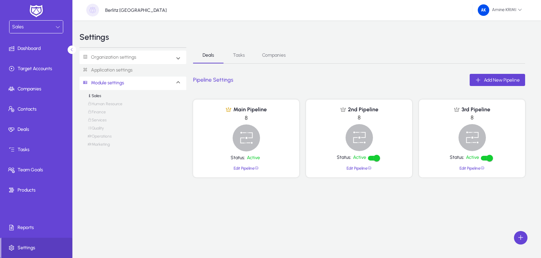
click at [135, 58] on link "Organization settings" at bounding box center [107, 57] width 57 height 13
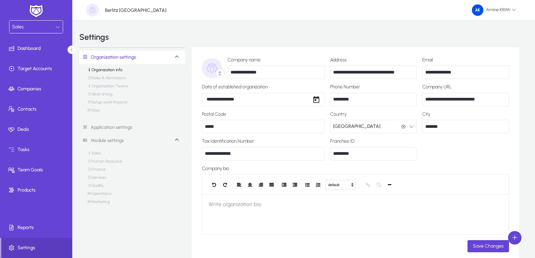
scroll to position [169, 0]
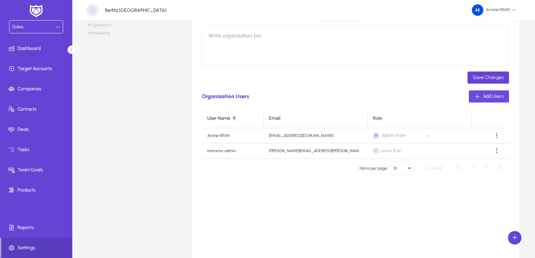
click at [496, 97] on span "Add Users" at bounding box center [493, 97] width 21 height 6
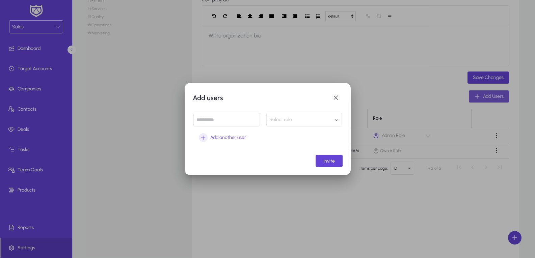
scroll to position [0, 0]
click at [236, 121] on input at bounding box center [227, 120] width 67 height 14
click at [293, 114] on div "Select role" at bounding box center [304, 120] width 75 height 13
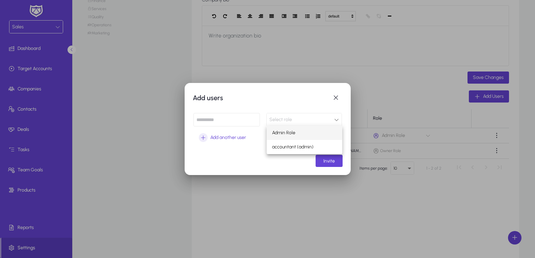
click at [246, 160] on div at bounding box center [267, 129] width 535 height 258
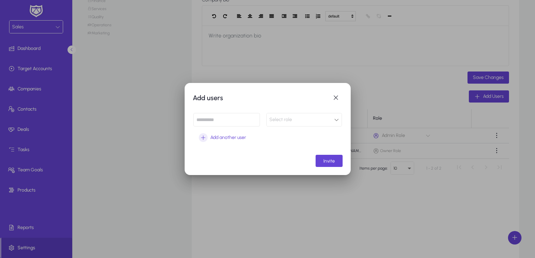
click at [293, 121] on div "Select role" at bounding box center [302, 120] width 65 height 9
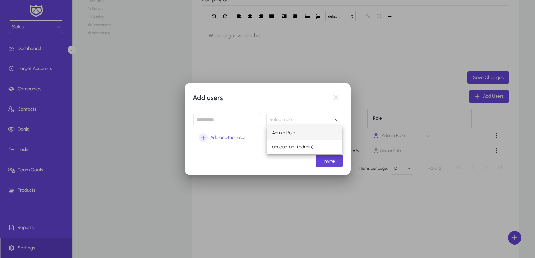
click at [226, 158] on div at bounding box center [267, 129] width 535 height 258
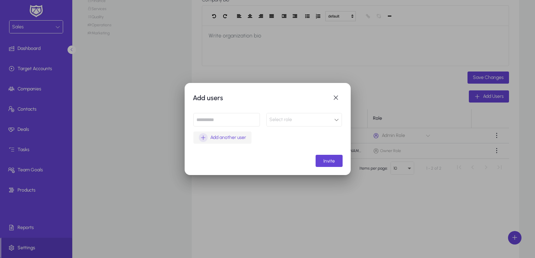
click at [216, 135] on span "Add another user" at bounding box center [228, 138] width 36 height 8
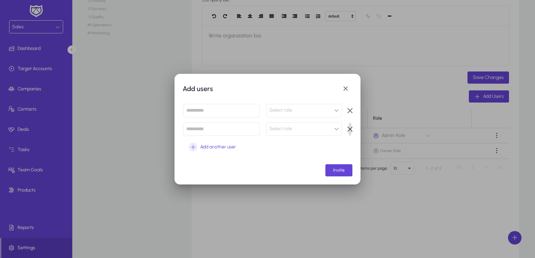
click at [350, 129] on span "button" at bounding box center [351, 130] width 14 height 14
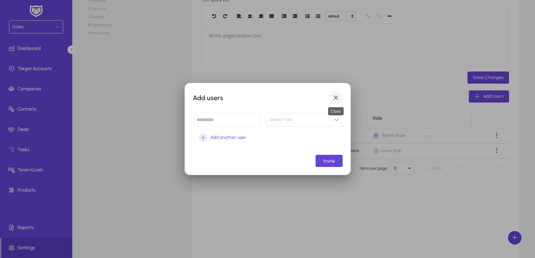
click at [333, 96] on span "button" at bounding box center [336, 98] width 14 height 14
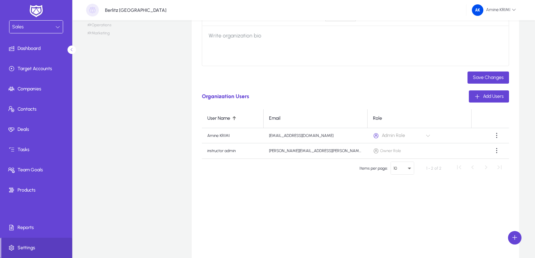
scroll to position [216, 0]
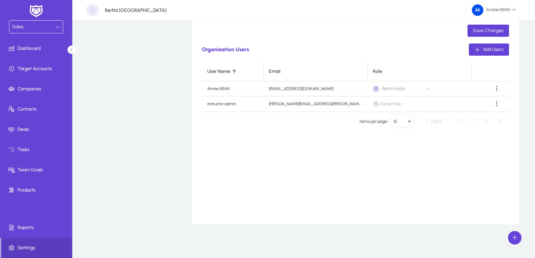
click at [513, 235] on span at bounding box center [515, 238] width 14 height 14
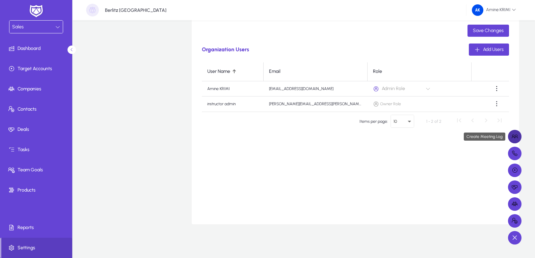
click at [515, 139] on span at bounding box center [515, 137] width 14 height 14
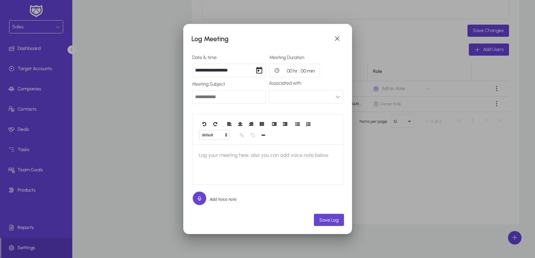
drag, startPoint x: 515, startPoint y: 139, endPoint x: 451, endPoint y: 184, distance: 77.7
click at [451, 184] on div at bounding box center [267, 129] width 535 height 258
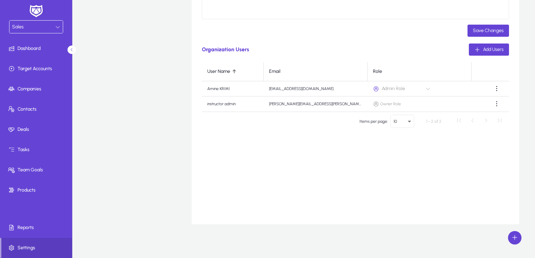
scroll to position [216, 0]
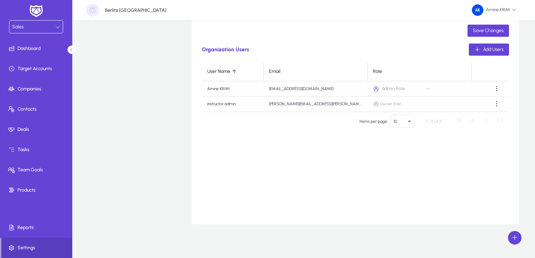
click at [515, 236] on span at bounding box center [515, 238] width 14 height 14
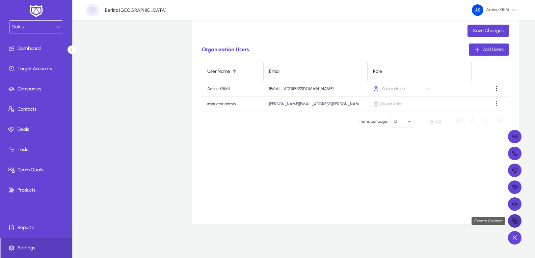
click at [520, 226] on span at bounding box center [515, 222] width 14 height 14
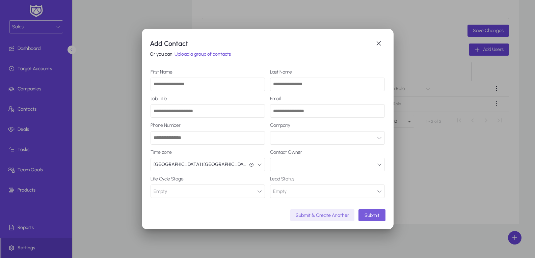
click at [203, 89] on input "First Name" at bounding box center [208, 85] width 115 height 14
click at [171, 112] on input "Job Title" at bounding box center [208, 111] width 115 height 14
click at [292, 81] on input "Last Name" at bounding box center [327, 85] width 115 height 14
drag, startPoint x: 224, startPoint y: 143, endPoint x: 247, endPoint y: 140, distance: 22.6
click at [224, 144] on input "Phone Number" at bounding box center [208, 138] width 115 height 14
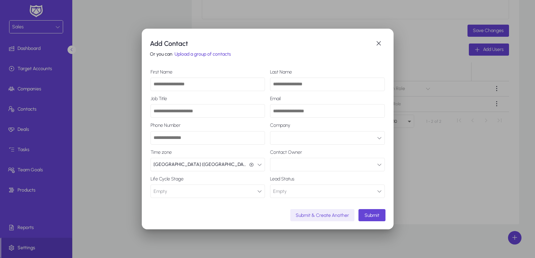
click at [298, 132] on button "button" at bounding box center [327, 138] width 115 height 14
click at [176, 149] on div at bounding box center [267, 129] width 535 height 258
click at [292, 165] on button "button" at bounding box center [327, 165] width 115 height 14
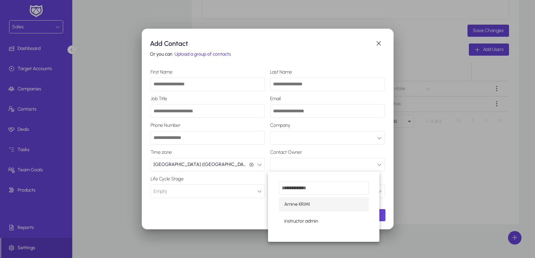
click at [299, 153] on div at bounding box center [267, 129] width 535 height 258
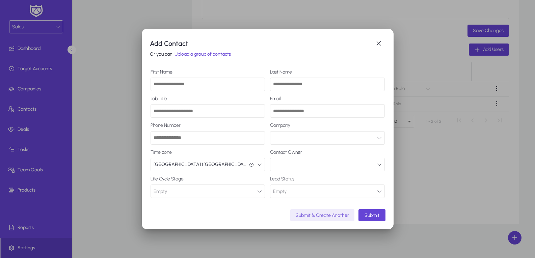
scroll to position [10, 0]
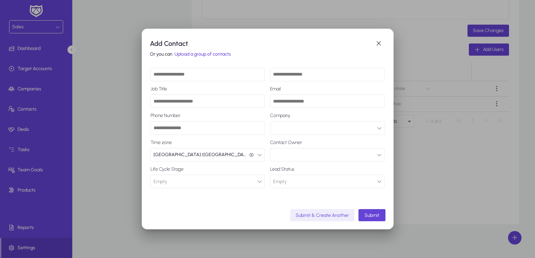
click at [223, 182] on button "Empty Lead" at bounding box center [208, 182] width 115 height 14
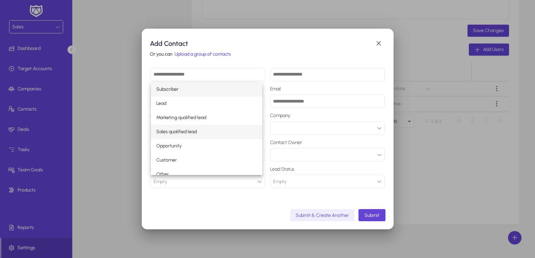
scroll to position [6, 0]
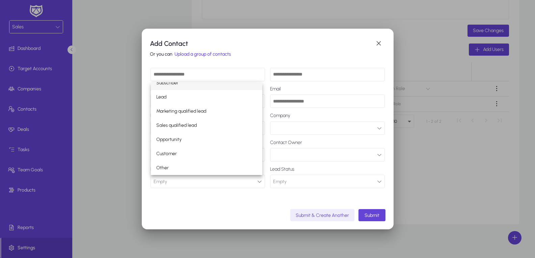
click at [215, 204] on div at bounding box center [267, 129] width 535 height 258
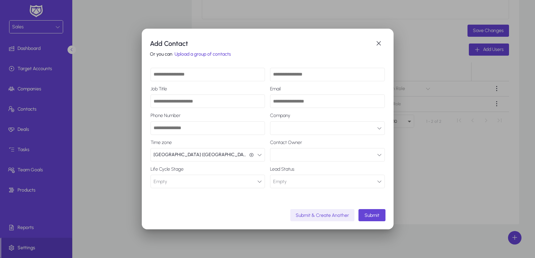
click at [301, 181] on button "Empty Connected" at bounding box center [327, 182] width 115 height 14
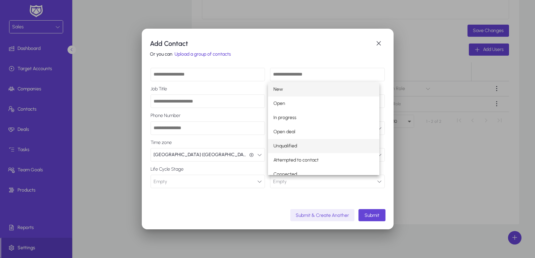
scroll to position [21, 0]
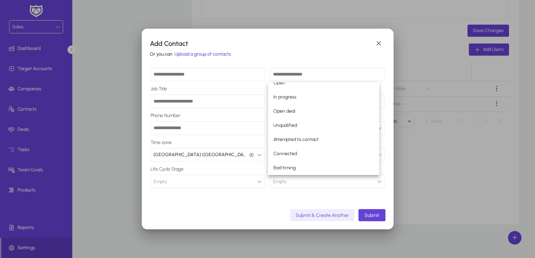
click at [269, 205] on div at bounding box center [267, 129] width 535 height 258
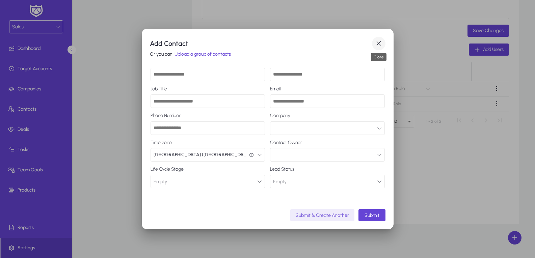
click at [379, 41] on span "button" at bounding box center [379, 44] width 14 height 14
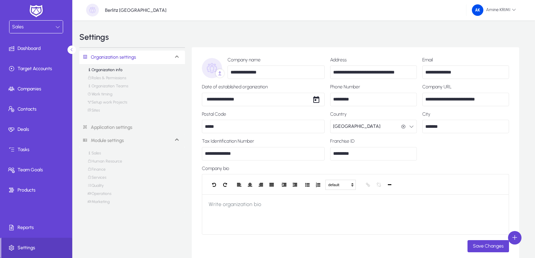
scroll to position [216, 0]
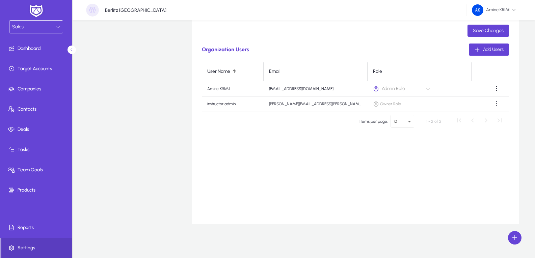
click at [515, 235] on span at bounding box center [515, 238] width 14 height 14
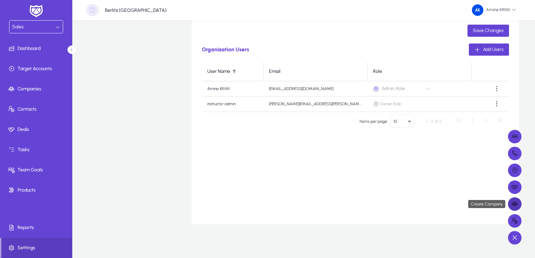
click at [516, 203] on span at bounding box center [515, 205] width 14 height 14
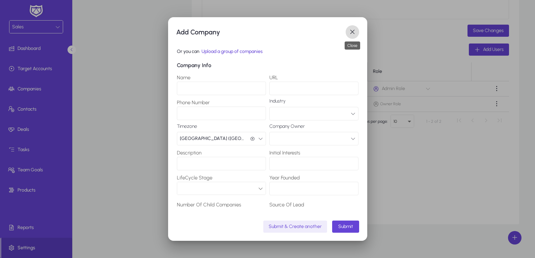
click at [357, 32] on span "button" at bounding box center [353, 32] width 14 height 14
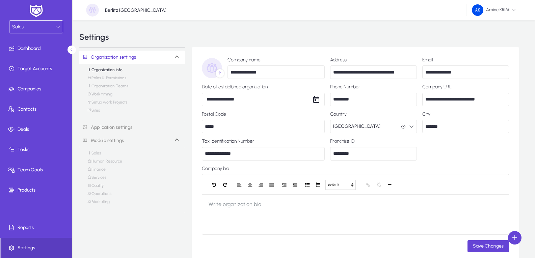
scroll to position [216, 0]
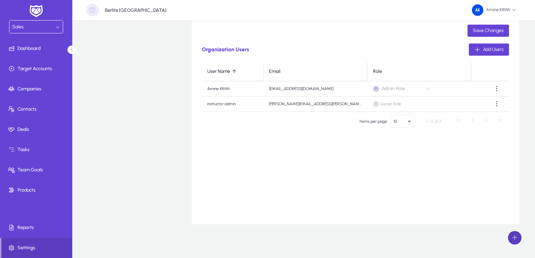
click at [519, 241] on span at bounding box center [515, 238] width 14 height 14
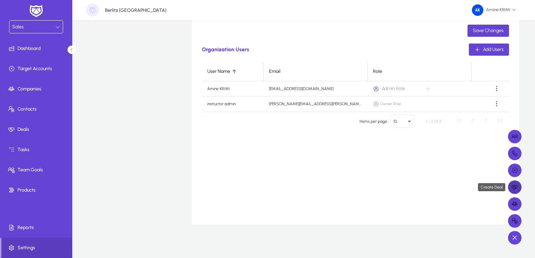
click at [517, 186] on span at bounding box center [515, 188] width 14 height 14
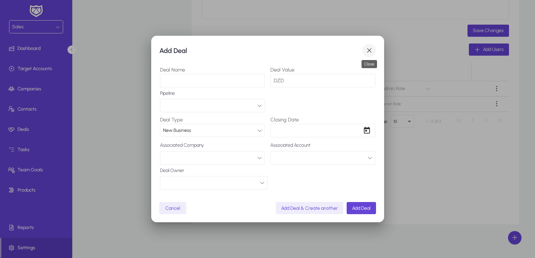
click at [368, 54] on span "button" at bounding box center [370, 51] width 14 height 14
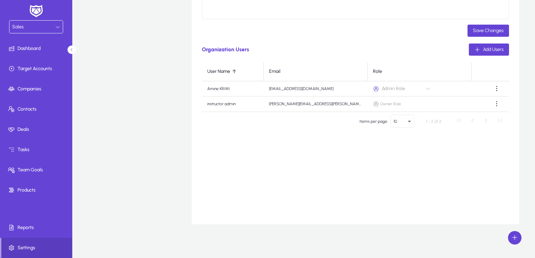
scroll to position [216, 0]
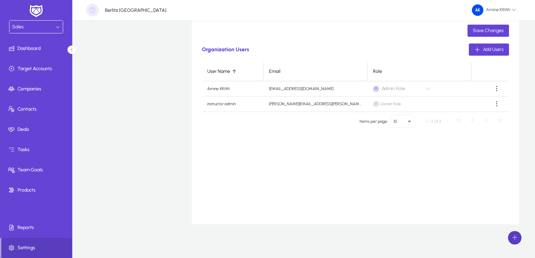
click at [514, 236] on span at bounding box center [515, 238] width 14 height 14
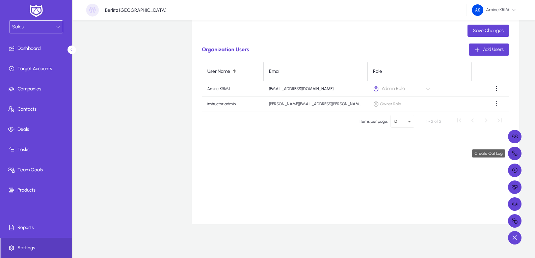
click at [510, 153] on span at bounding box center [515, 154] width 14 height 14
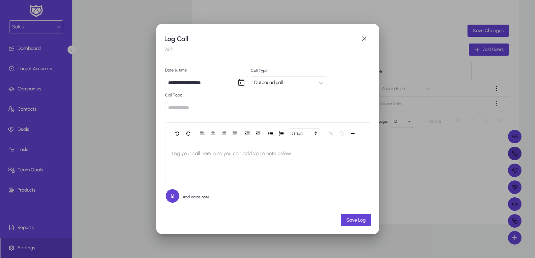
scroll to position [0, 0]
click at [305, 72] on span "Call Type" at bounding box center [289, 71] width 76 height 6
click at [306, 84] on div "Outbound call" at bounding box center [286, 82] width 65 height 9
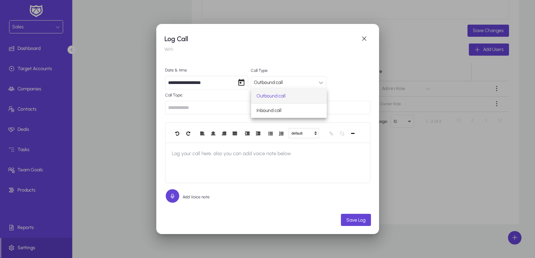
click at [333, 83] on div at bounding box center [267, 129] width 535 height 258
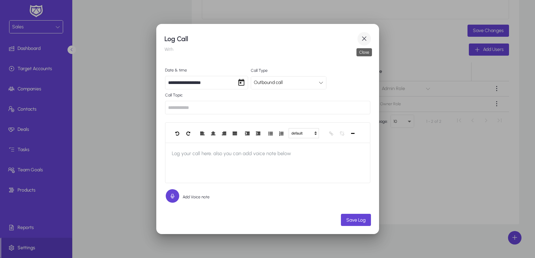
click at [369, 34] on span "button" at bounding box center [365, 39] width 14 height 14
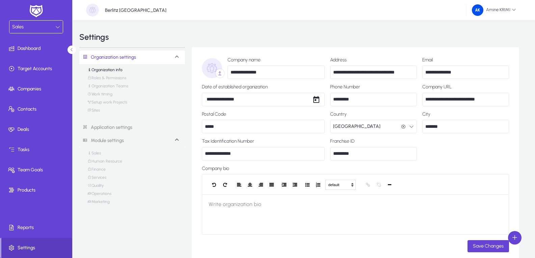
scroll to position [216, 0]
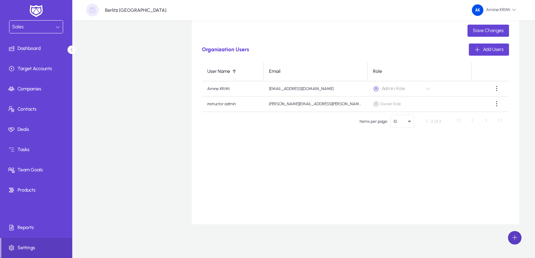
click at [520, 238] on span at bounding box center [515, 238] width 14 height 14
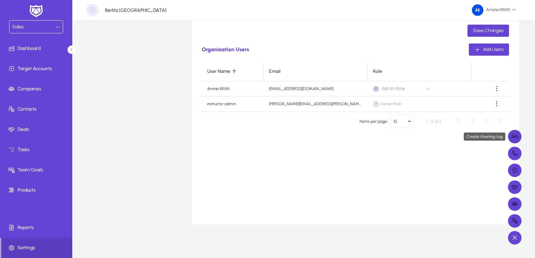
click at [520, 134] on span at bounding box center [515, 137] width 14 height 14
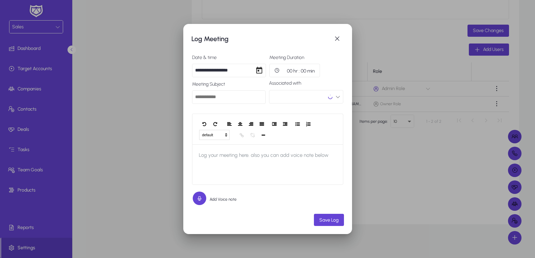
scroll to position [0, 0]
click at [233, 100] on input "text" at bounding box center [229, 98] width 74 height 14
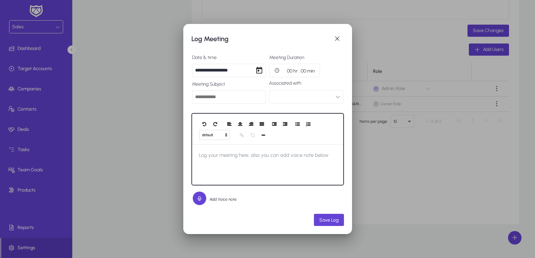
drag, startPoint x: 243, startPoint y: 162, endPoint x: 237, endPoint y: 180, distance: 18.5
click at [243, 164] on span "Log your meeting here. also you can add voice note below" at bounding box center [263, 156] width 143 height 22
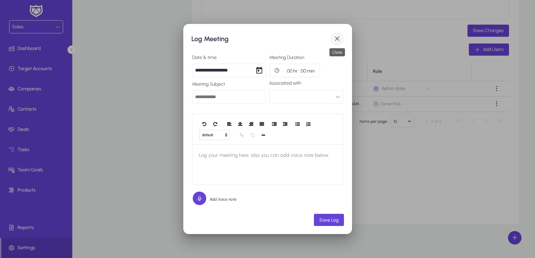
click at [338, 41] on span "button" at bounding box center [338, 39] width 14 height 14
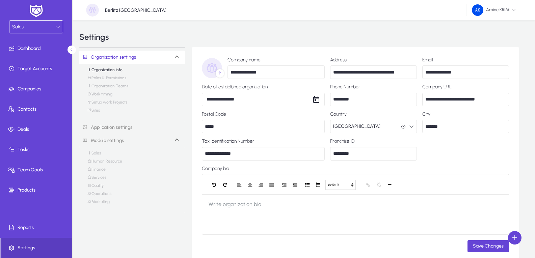
click at [114, 78] on link "Roles & Permissions" at bounding box center [107, 80] width 39 height 8
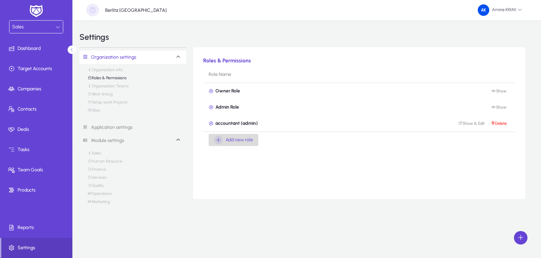
click at [247, 145] on span "button" at bounding box center [233, 140] width 50 height 16
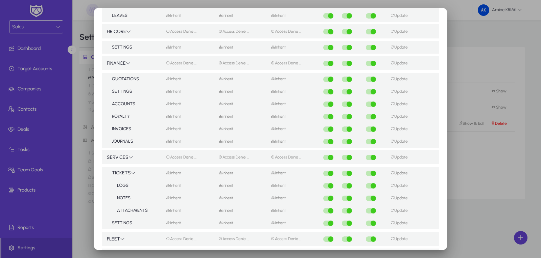
scroll to position [304, 0]
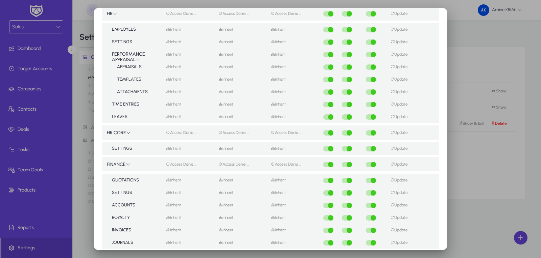
click at [122, 131] on td "HR CORE" at bounding box center [132, 132] width 61 height 19
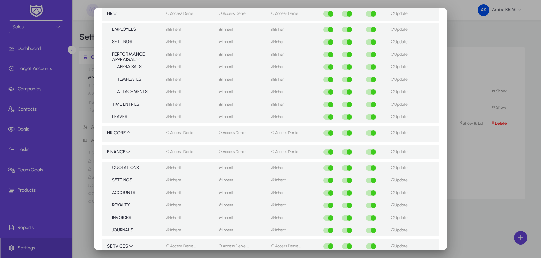
click at [126, 132] on icon at bounding box center [128, 132] width 5 height 5
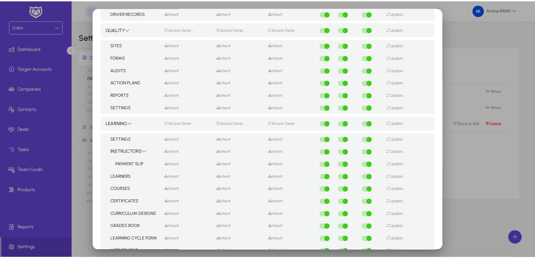
scroll to position [850, 0]
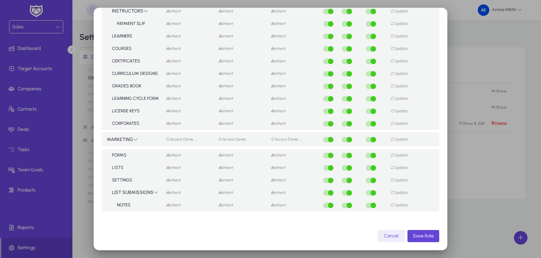
click at [384, 240] on span "button" at bounding box center [390, 236] width 27 height 16
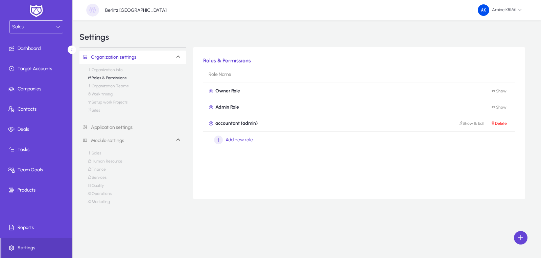
click at [108, 86] on link "Organization Teams" at bounding box center [108, 88] width 41 height 8
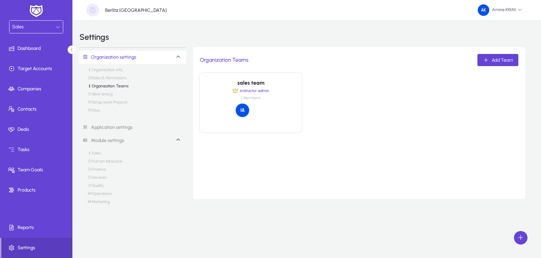
click at [107, 97] on link "Work timing" at bounding box center [100, 96] width 25 height 8
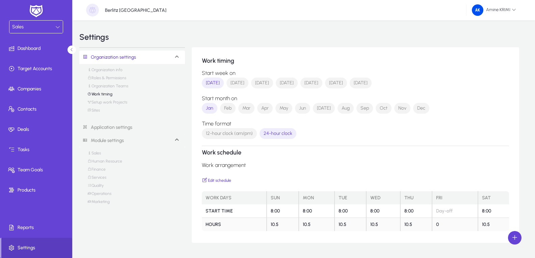
click at [117, 103] on link "Setup work Projects" at bounding box center [108, 104] width 40 height 8
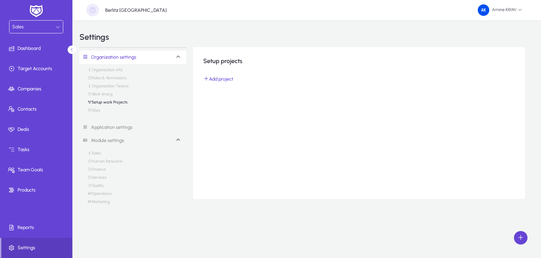
click at [176, 53] on mat-expansion-panel-header "Organization settings" at bounding box center [132, 58] width 107 height 14
click at [51, 54] on span at bounding box center [37, 49] width 72 height 16
